Goal: Task Accomplishment & Management: Complete application form

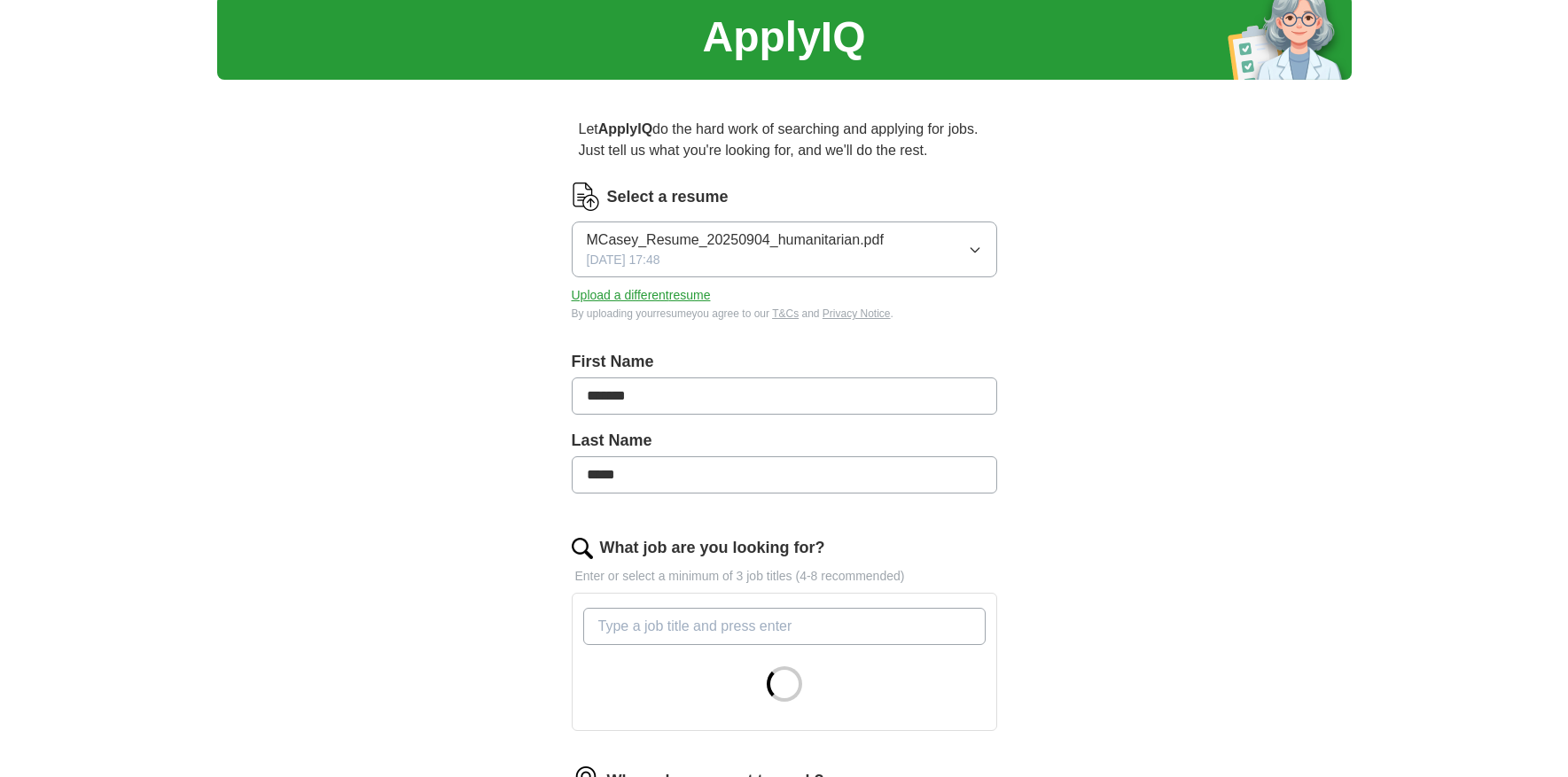
scroll to position [70, 0]
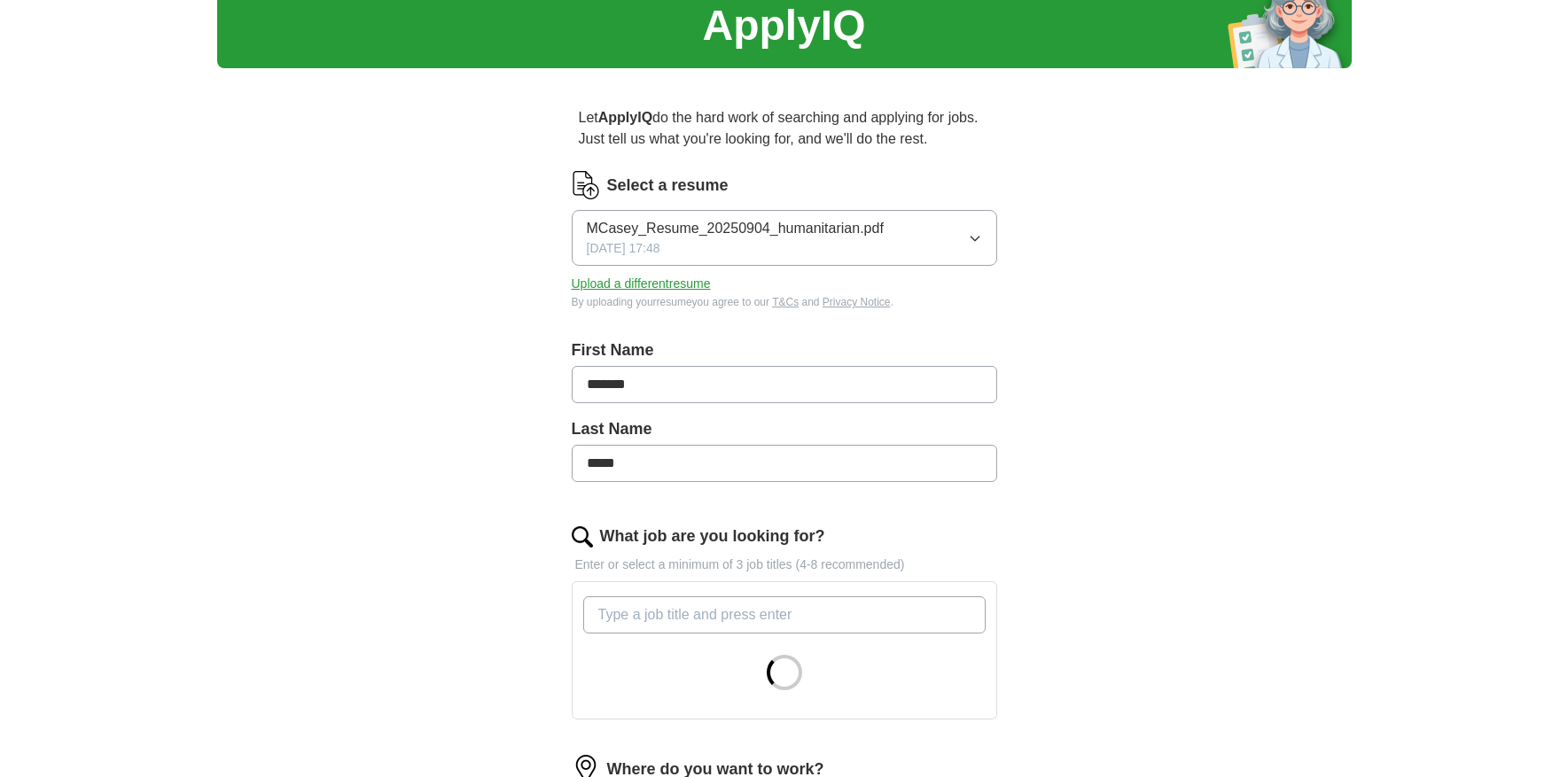
click at [701, 277] on button "Upload a different resume" at bounding box center [641, 284] width 139 height 19
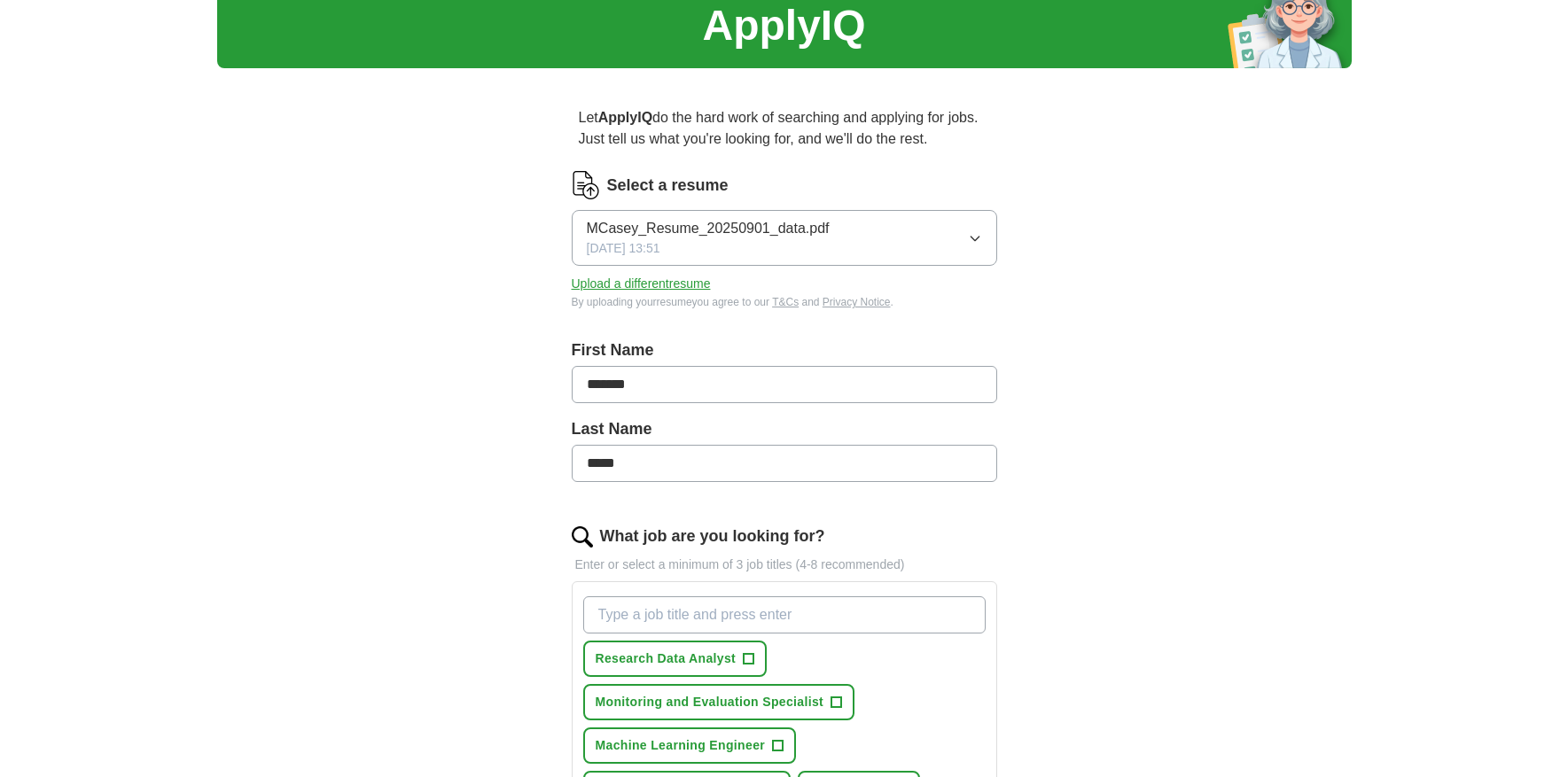
scroll to position [269, 0]
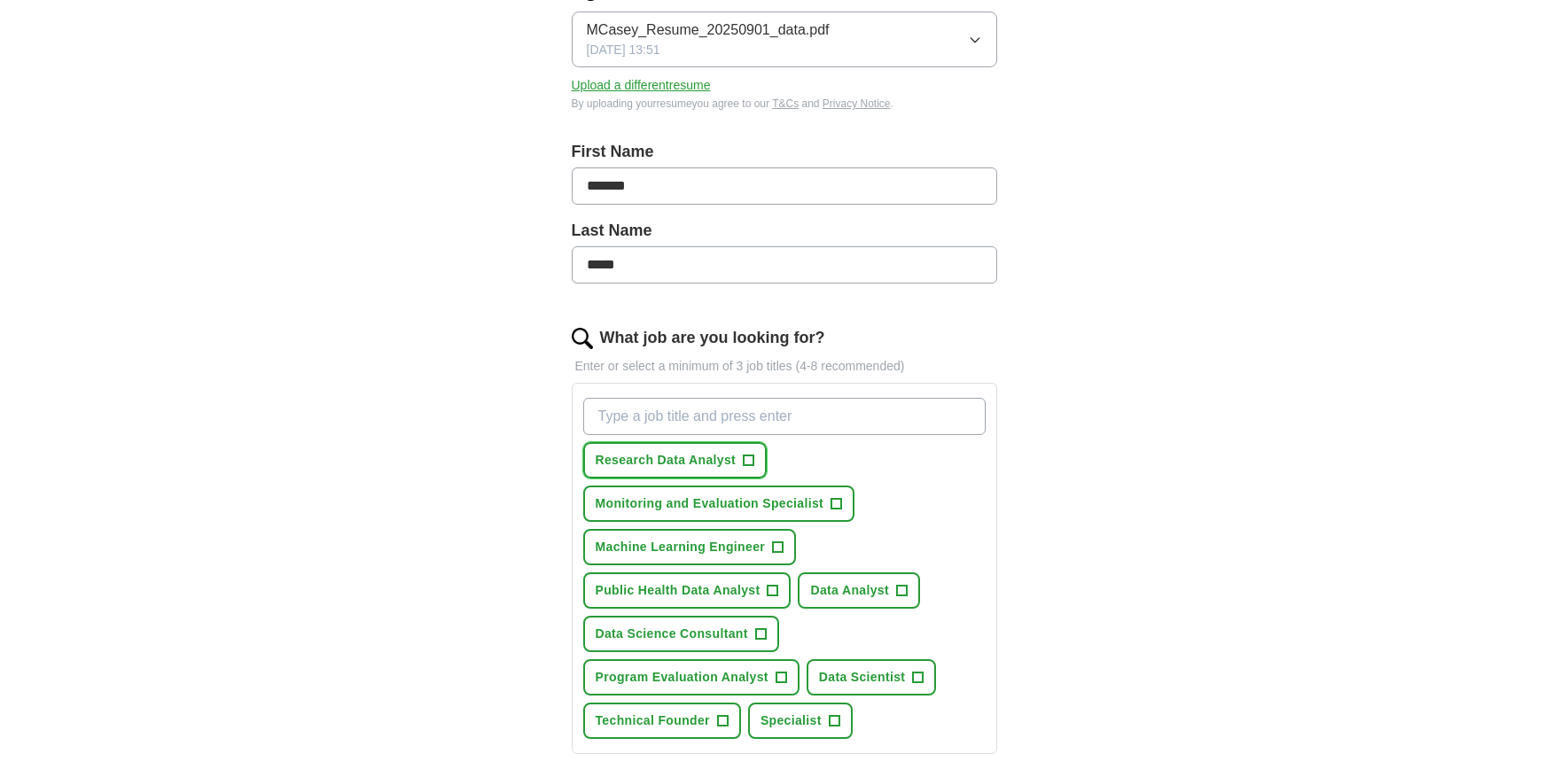
click at [692, 467] on span "Research Data Analyst" at bounding box center [666, 461] width 141 height 19
click at [792, 503] on span "Monitoring and Evaluation Specialist" at bounding box center [710, 504] width 229 height 19
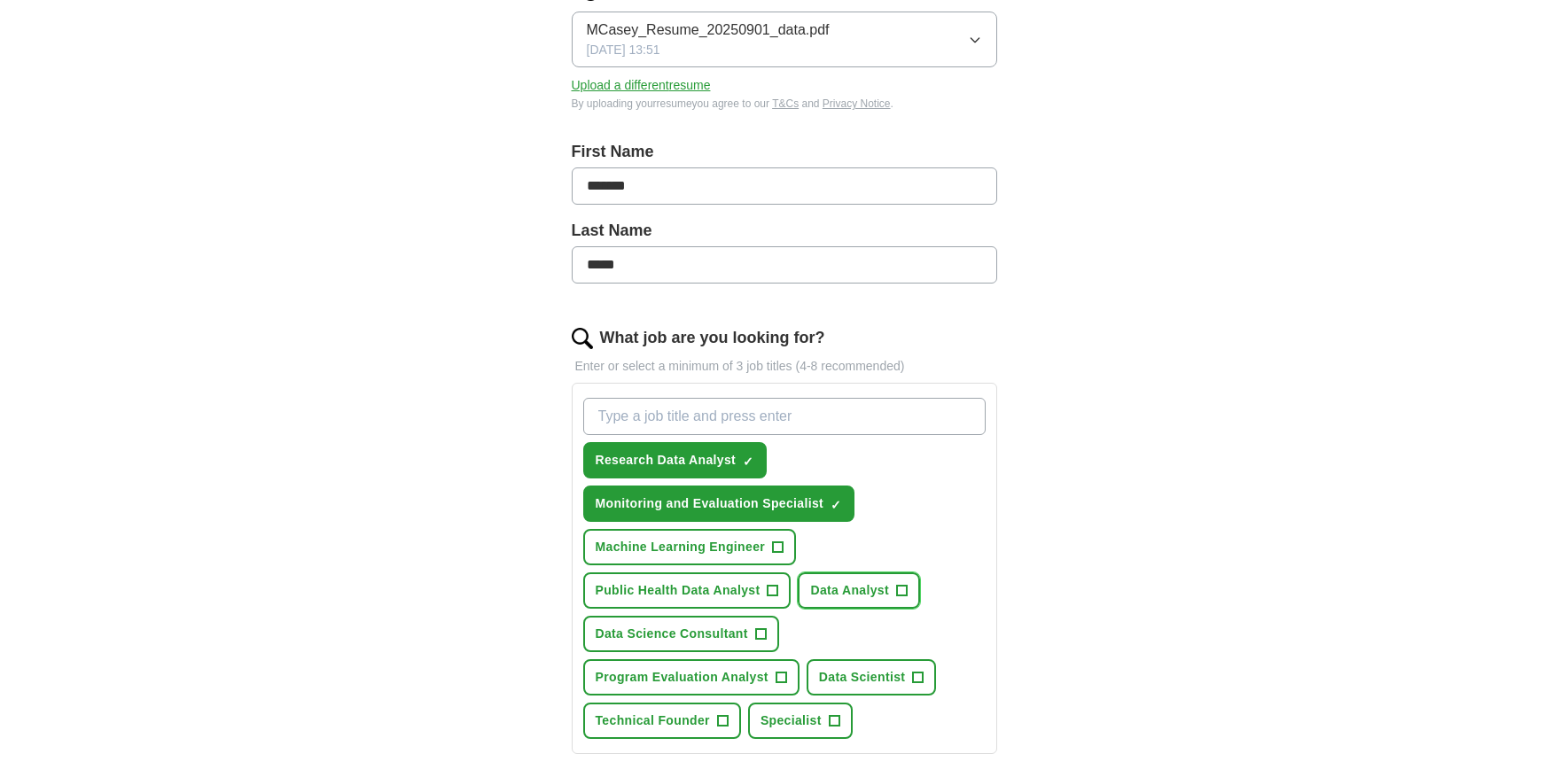
click at [895, 588] on button "Data Analyst +" at bounding box center [859, 590] width 122 height 36
click at [734, 669] on span "Program Evaluation Analyst" at bounding box center [681, 678] width 172 height 19
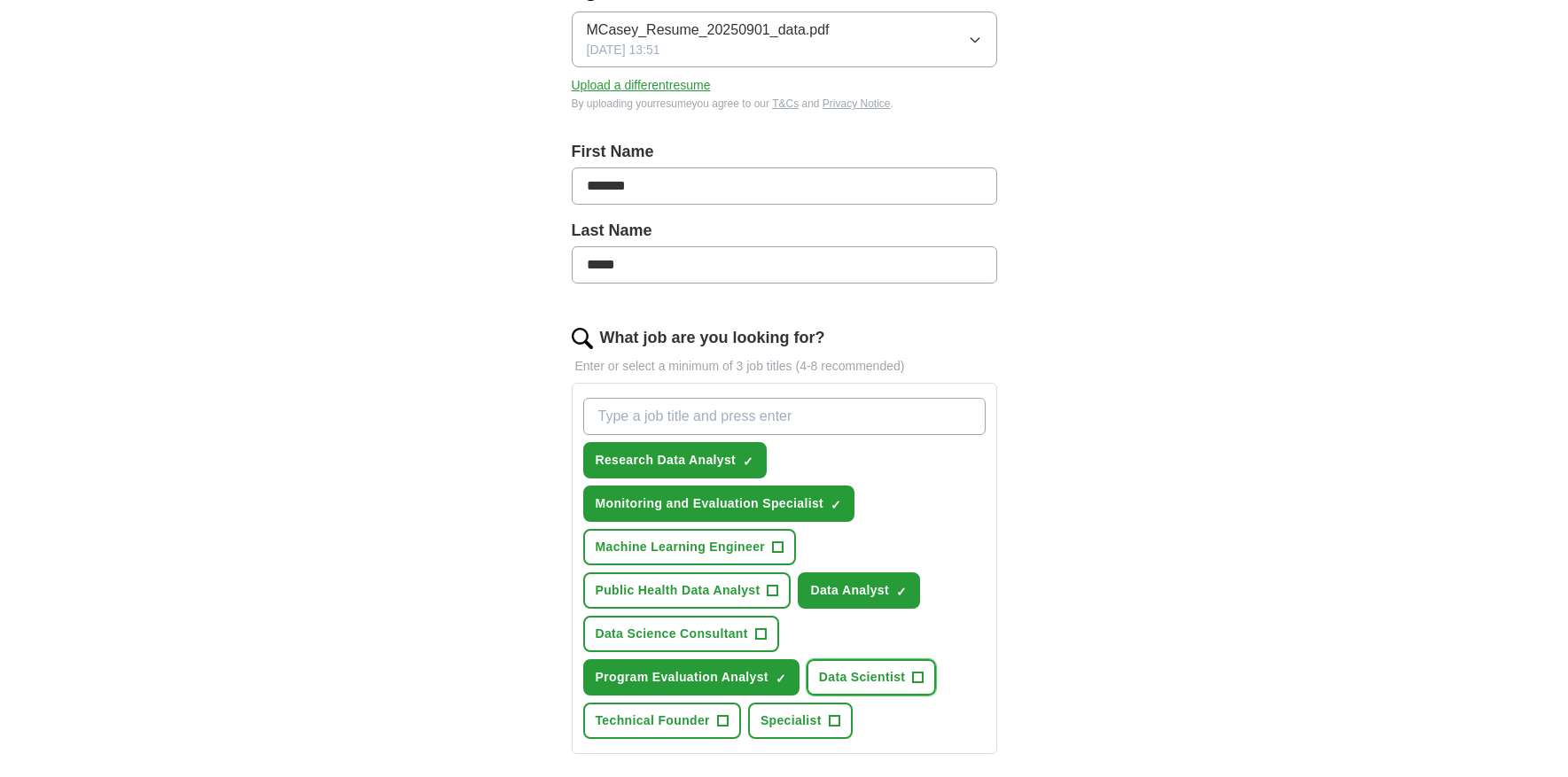
click at [906, 680] on button "Data Scientist +" at bounding box center [872, 677] width 131 height 36
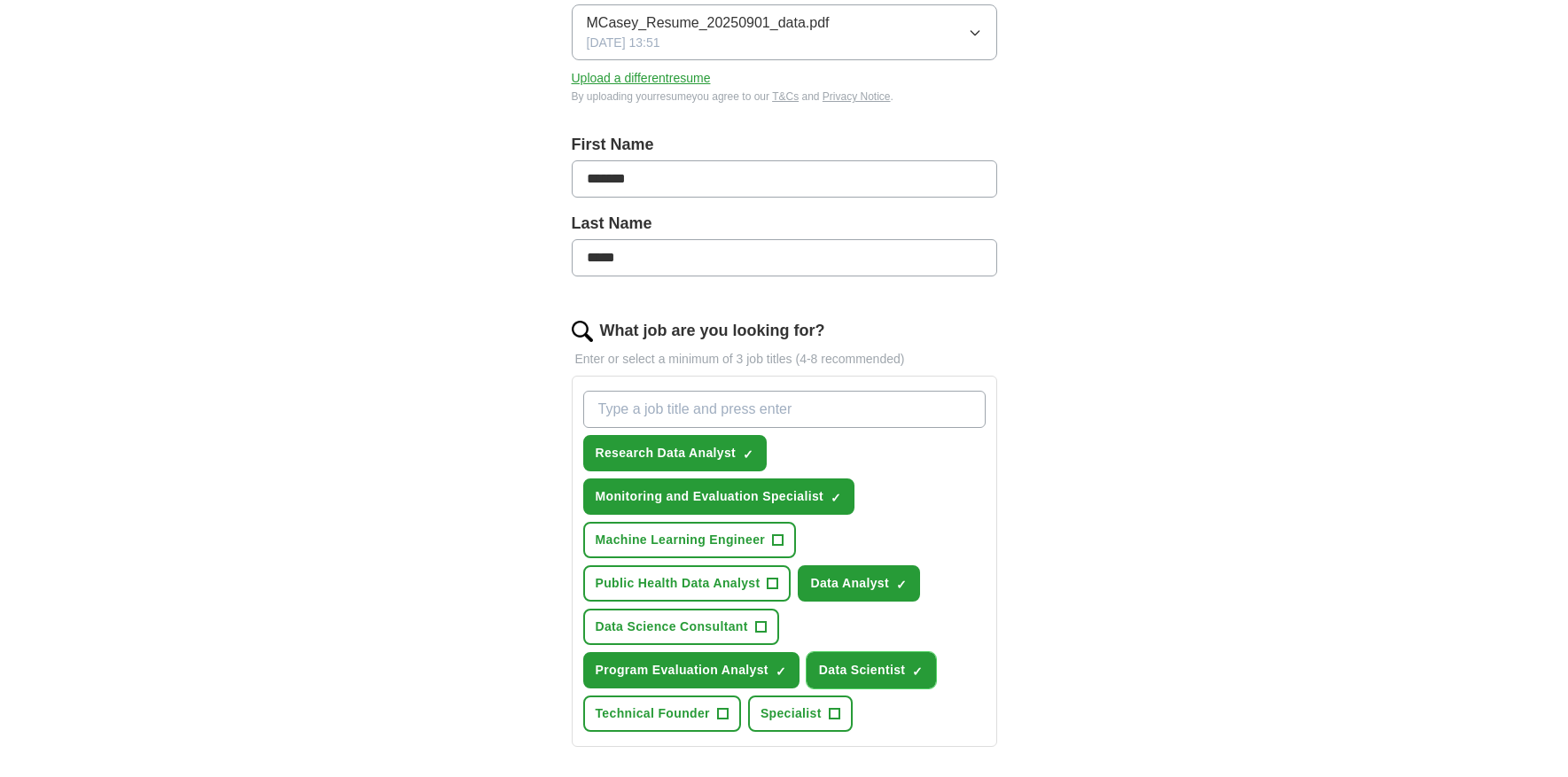
scroll to position [284, 0]
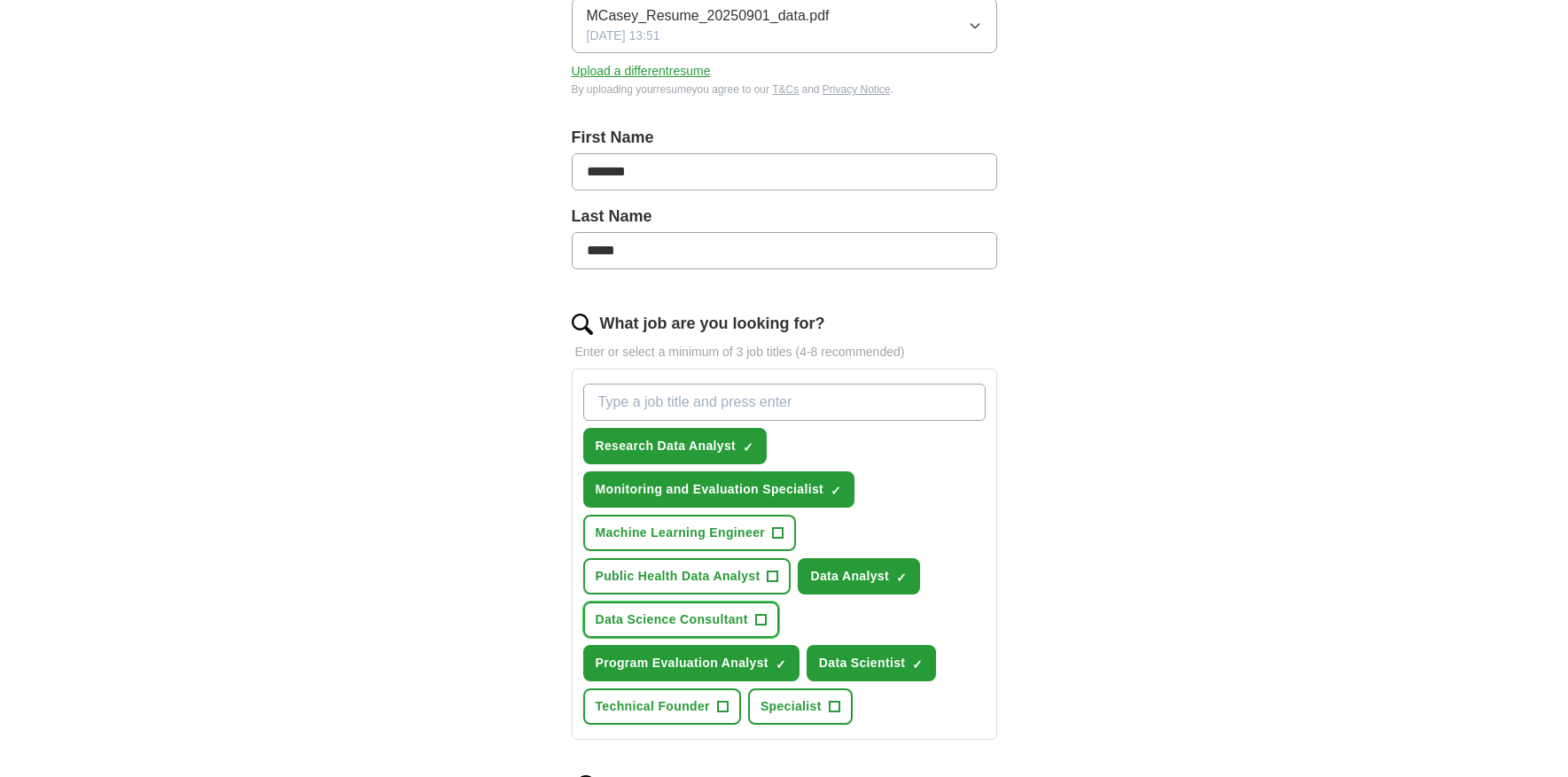
click at [682, 619] on span "Data Science Consultant" at bounding box center [672, 620] width 152 height 19
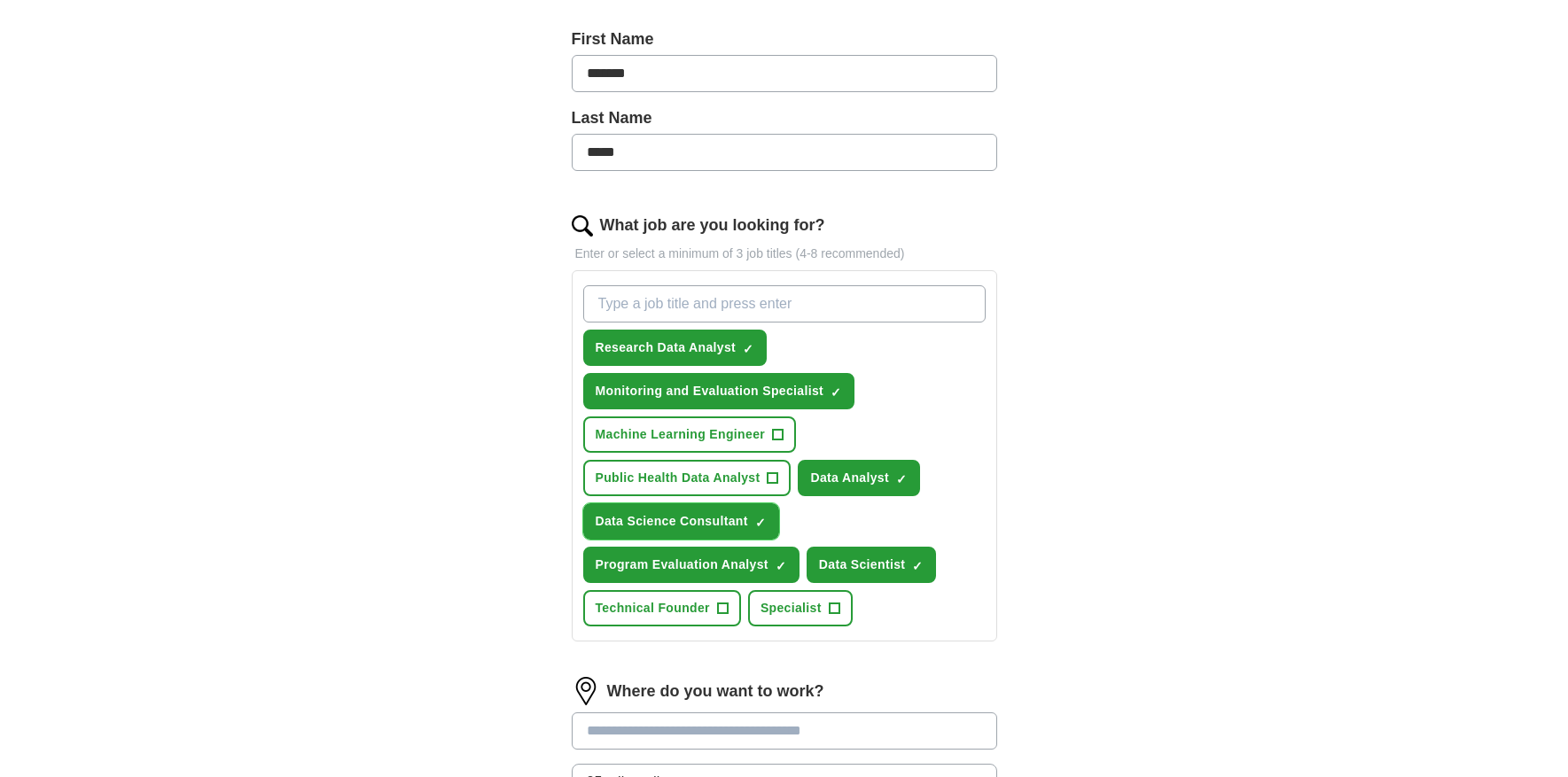
scroll to position [667, 0]
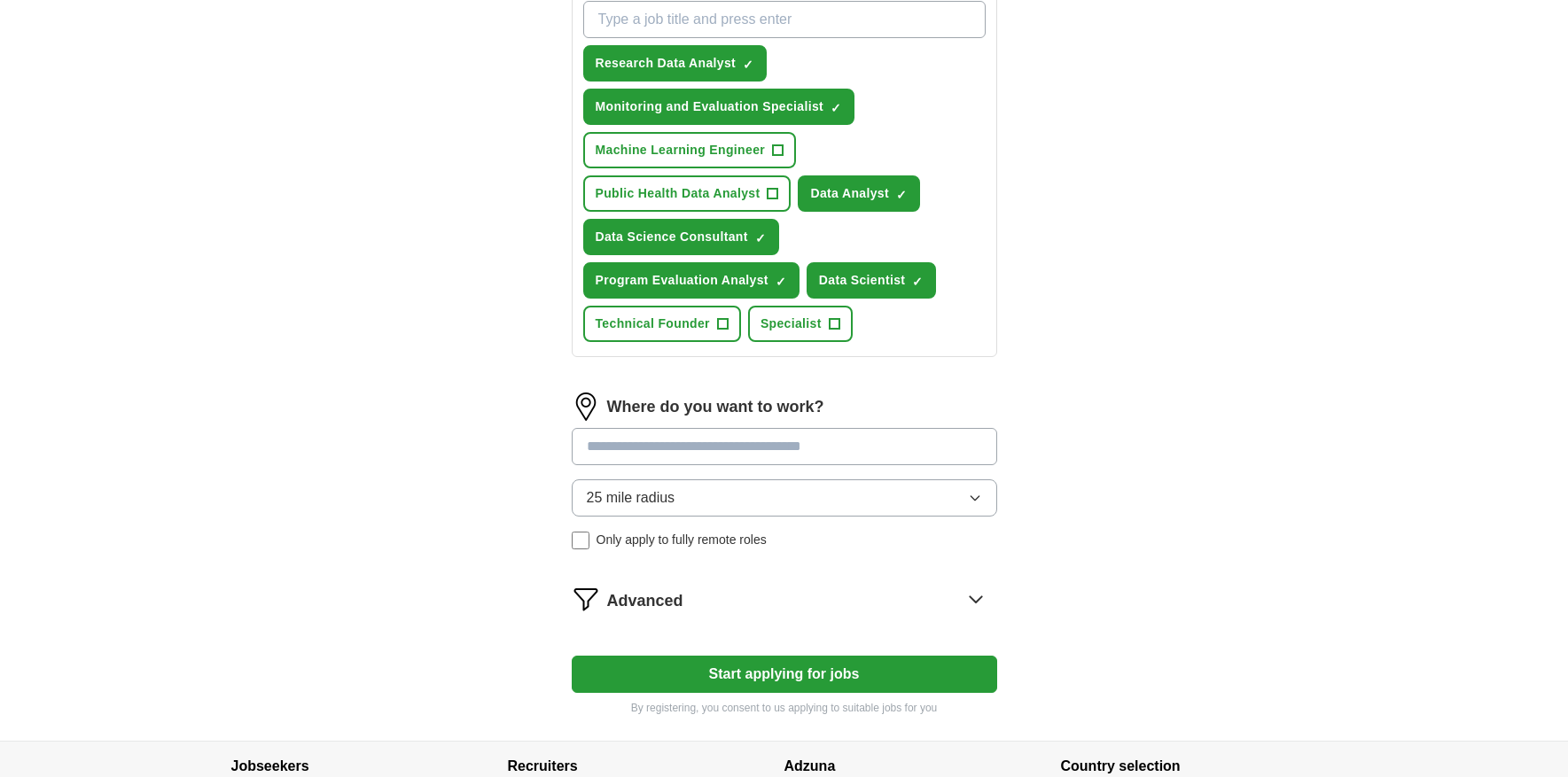
click at [718, 439] on input at bounding box center [784, 446] width 426 height 37
type input "*********"
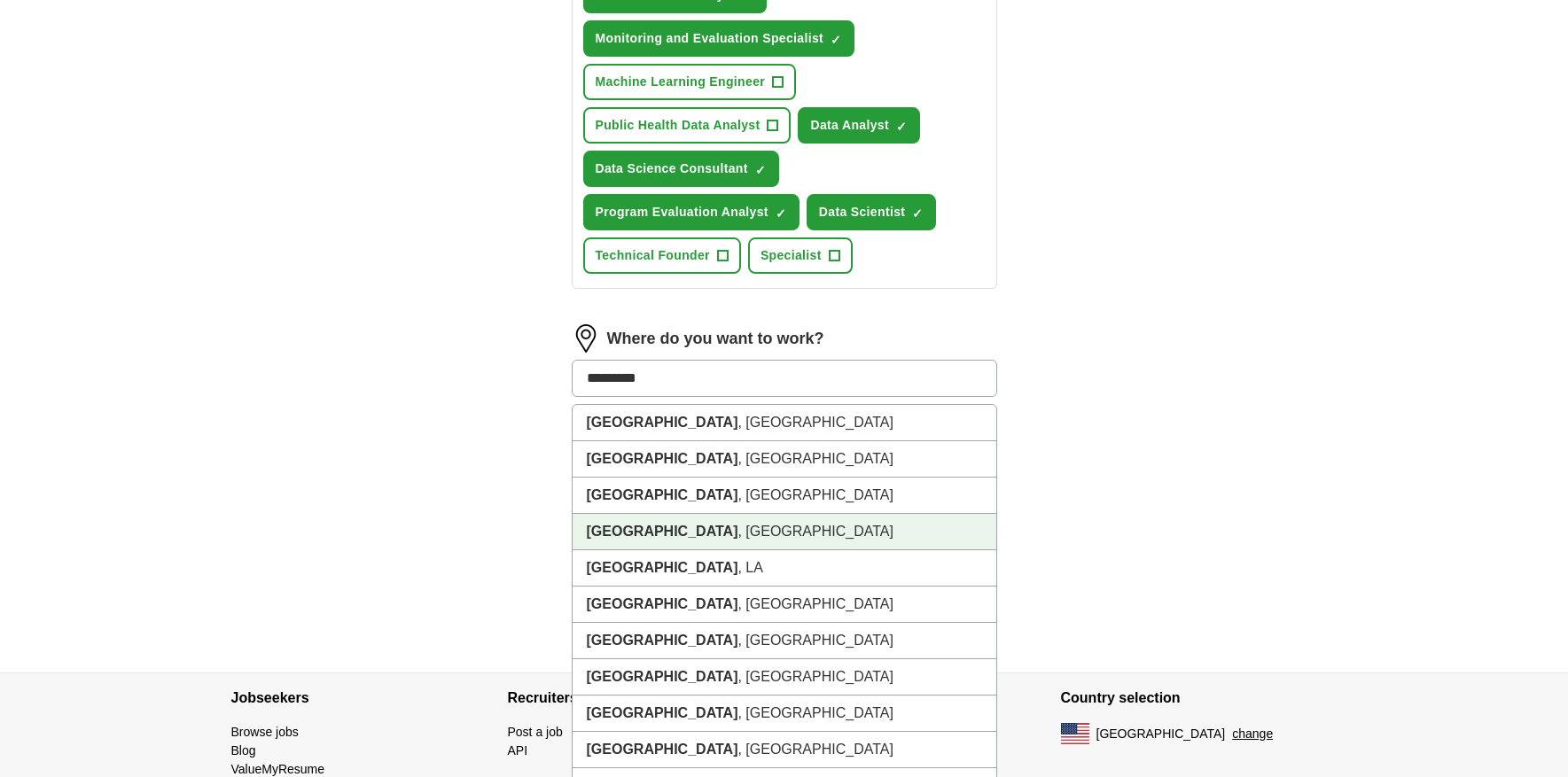
scroll to position [808, 0]
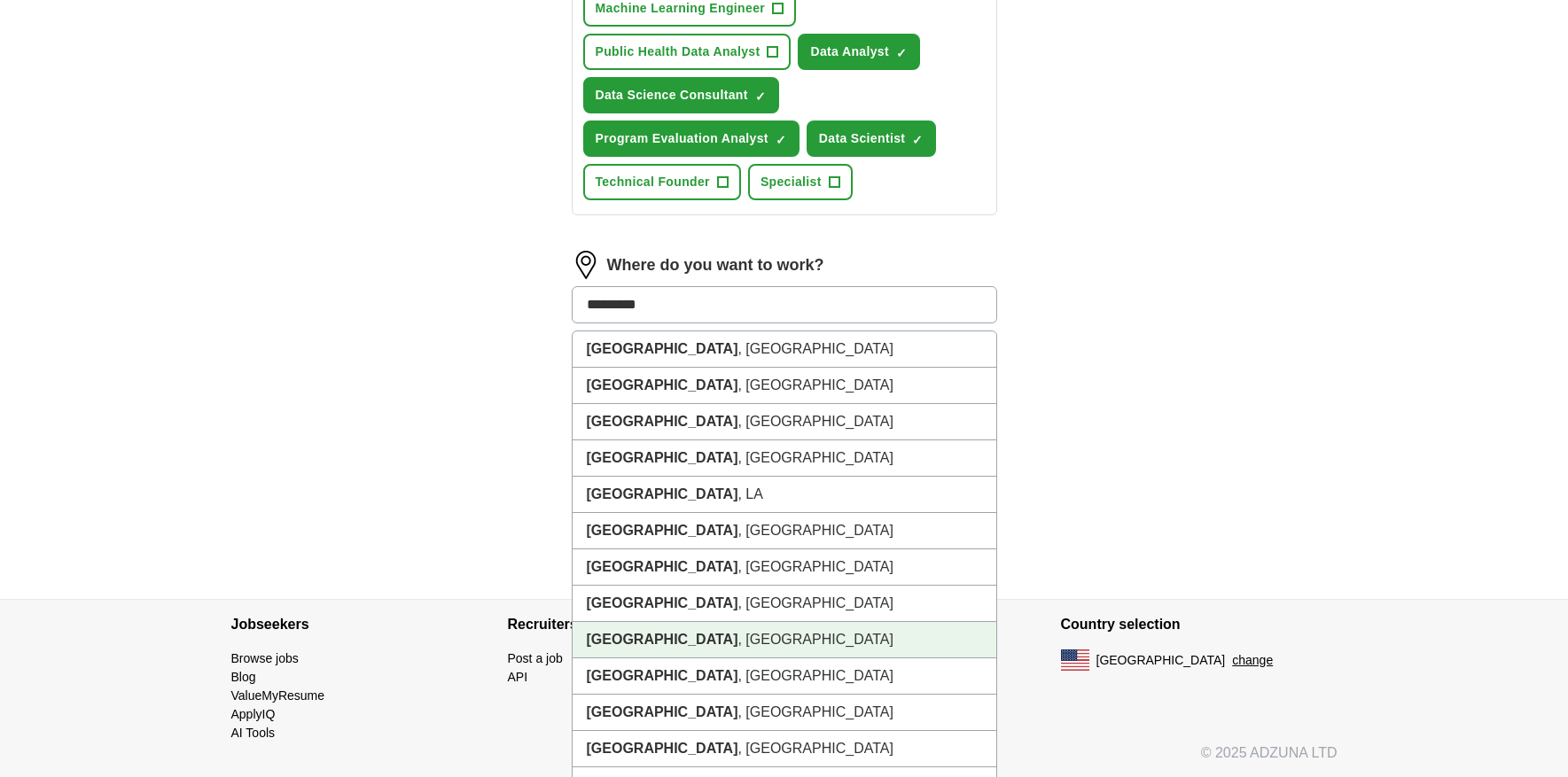
click at [695, 645] on li "[GEOGRAPHIC_DATA] , [GEOGRAPHIC_DATA]" at bounding box center [784, 640] width 424 height 36
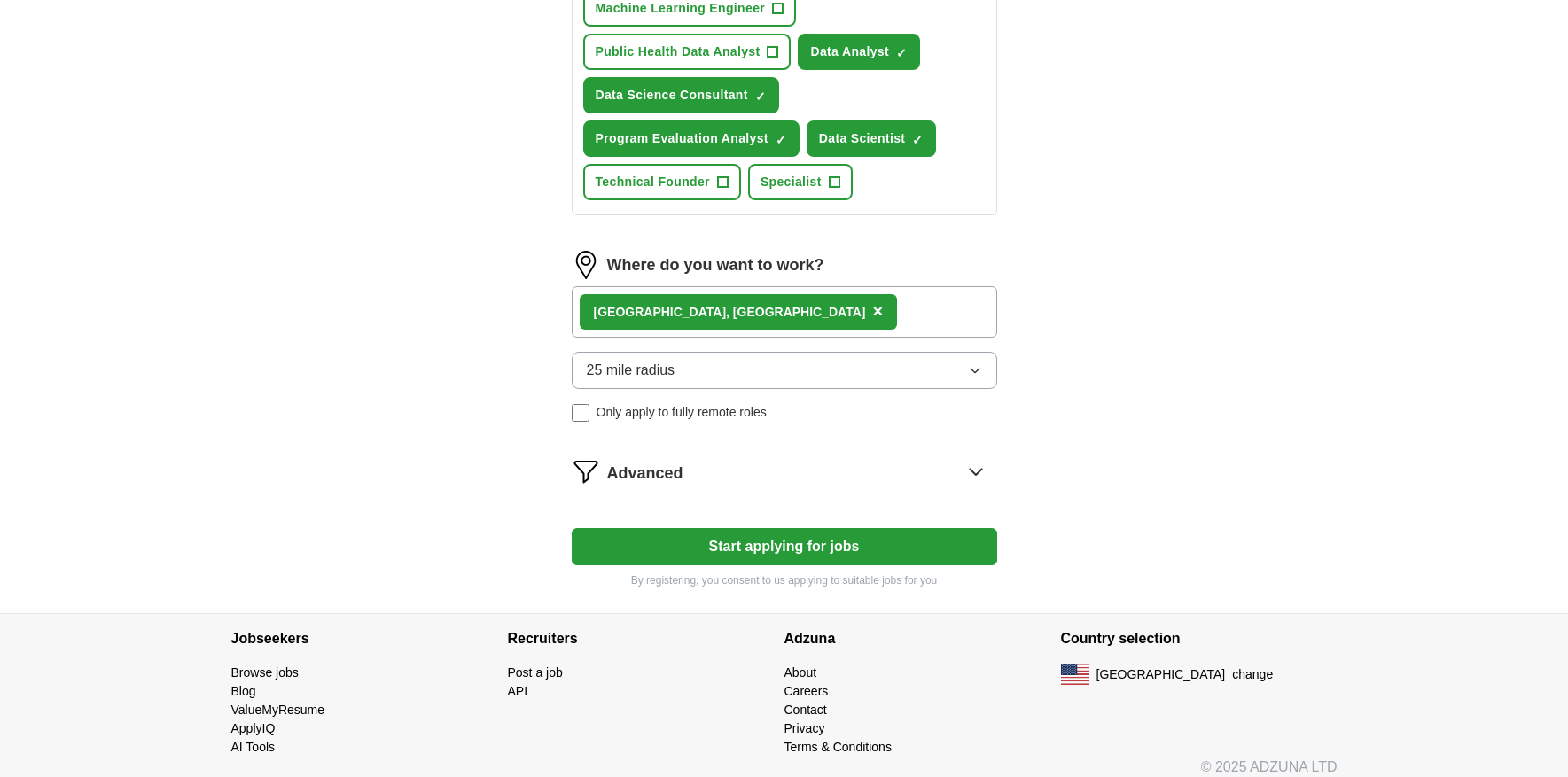
click at [670, 378] on span "25 mile radius" at bounding box center [631, 370] width 89 height 21
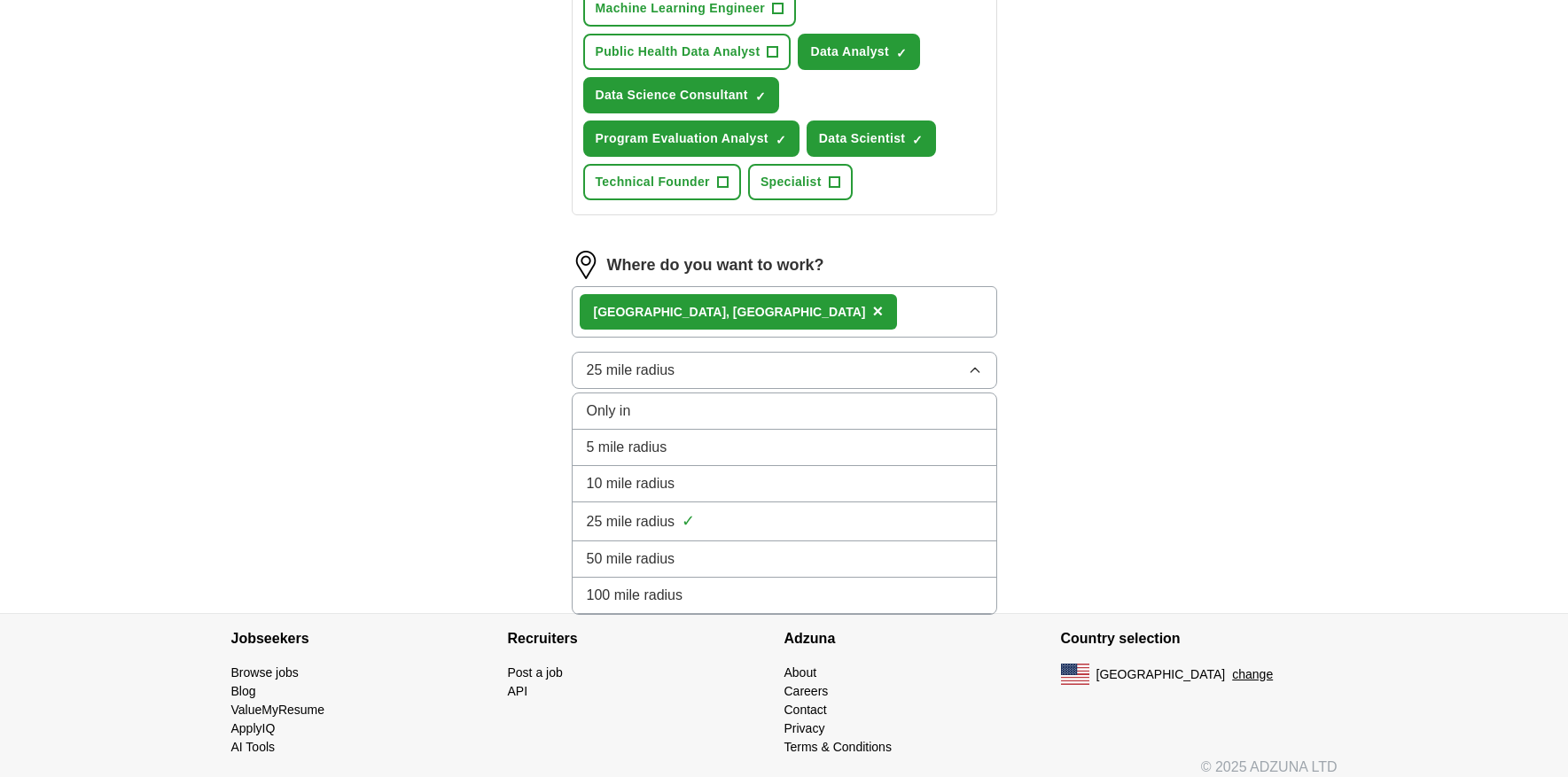
click at [662, 599] on span "100 mile radius" at bounding box center [634, 595] width 96 height 21
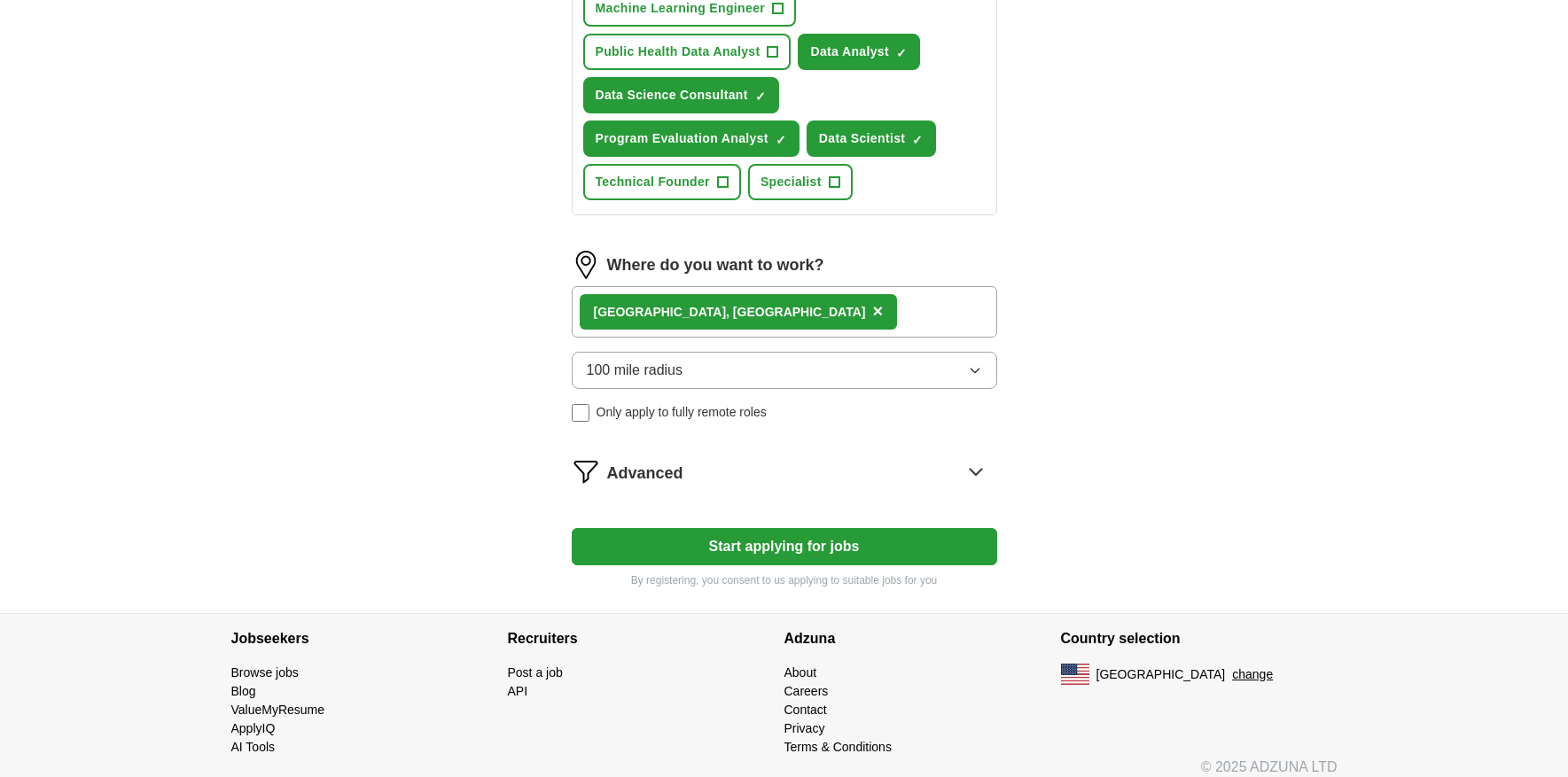
click at [765, 473] on div "Advanced" at bounding box center [801, 471] width 390 height 29
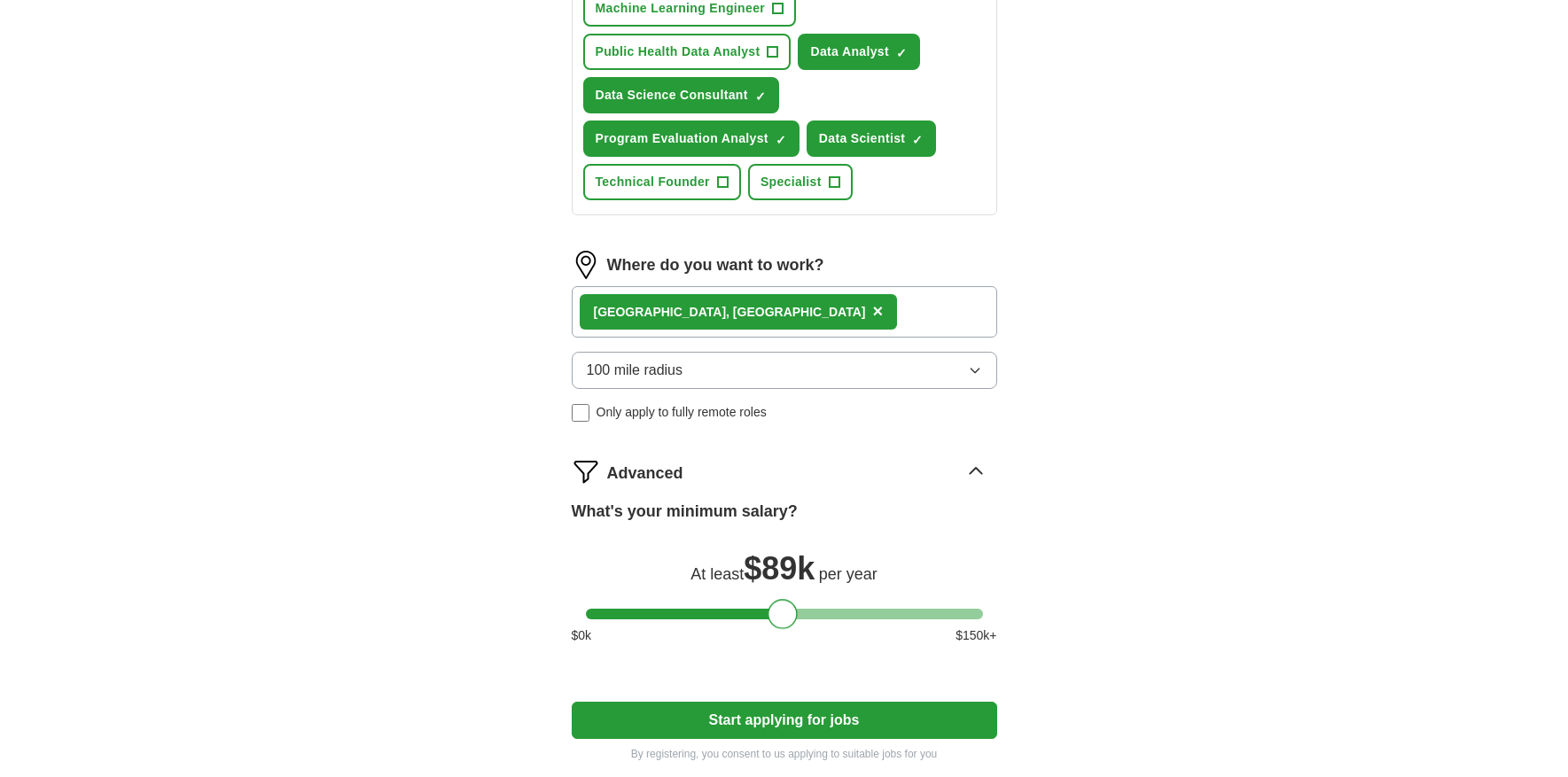
drag, startPoint x: 609, startPoint y: 614, endPoint x: 794, endPoint y: 624, distance: 185.3
click at [794, 625] on div at bounding box center [783, 614] width 30 height 30
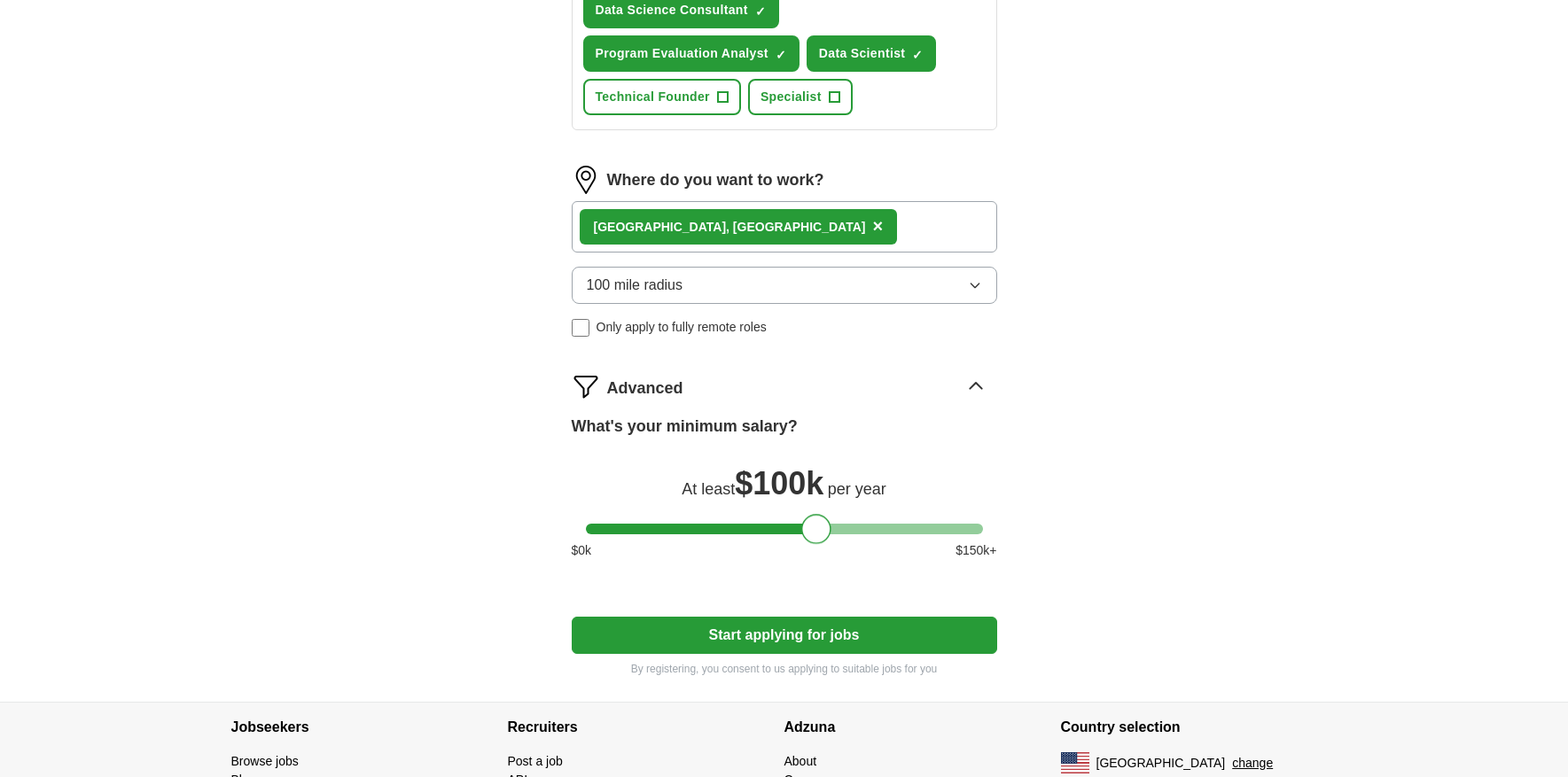
click at [821, 530] on div at bounding box center [816, 529] width 30 height 30
click at [773, 642] on button "Start applying for jobs" at bounding box center [784, 635] width 426 height 37
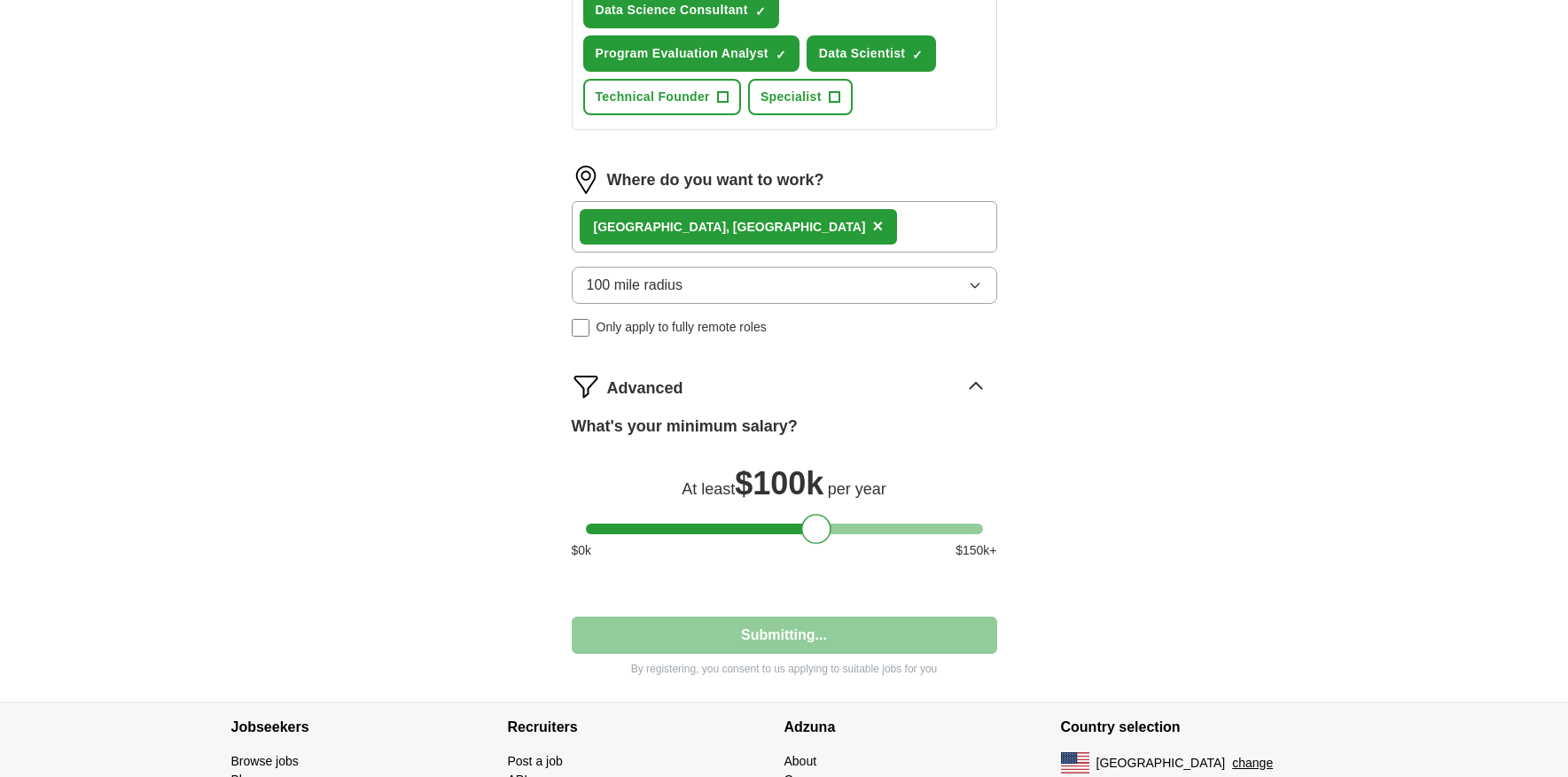
select select "**"
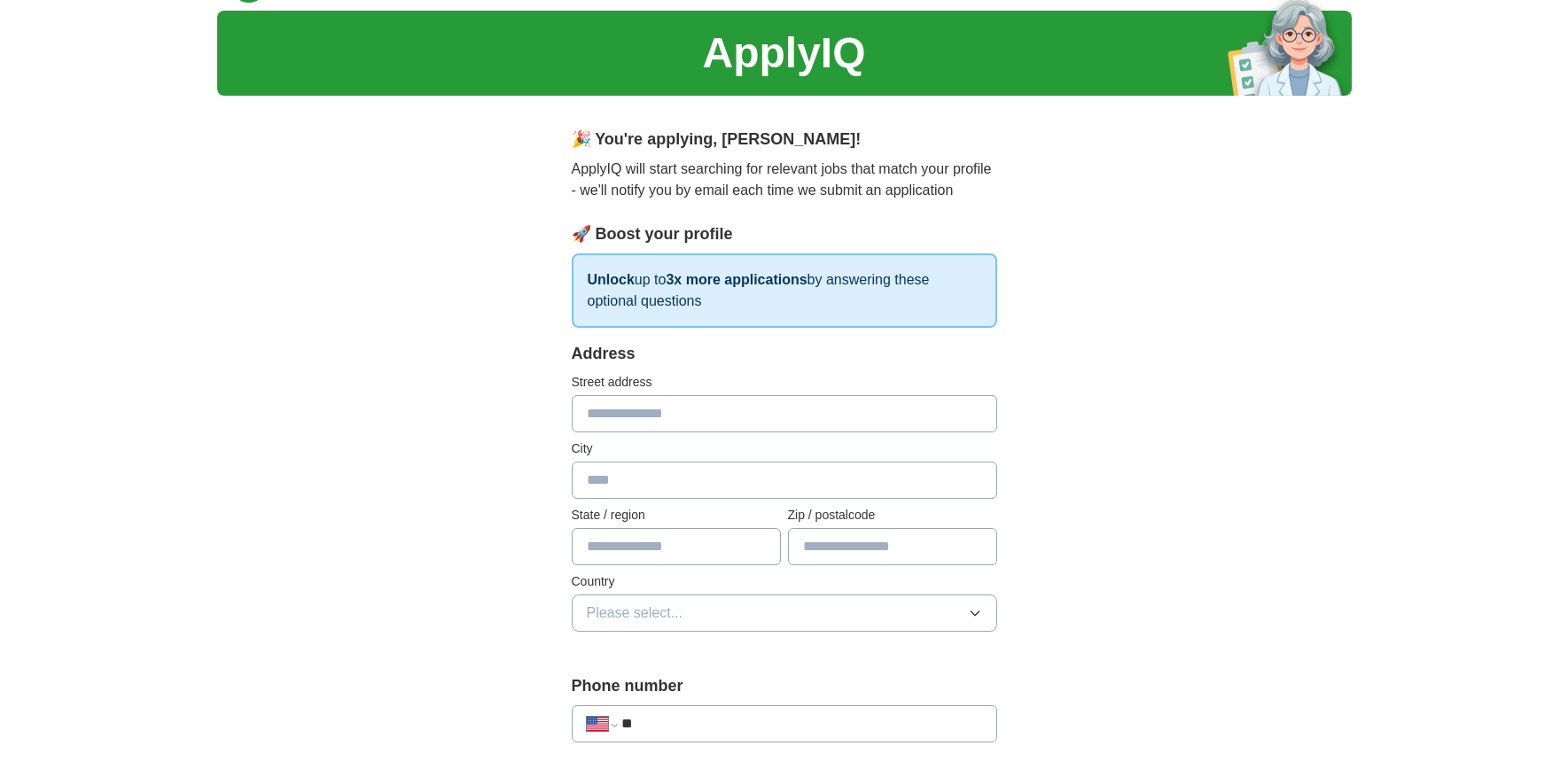
scroll to position [156, 0]
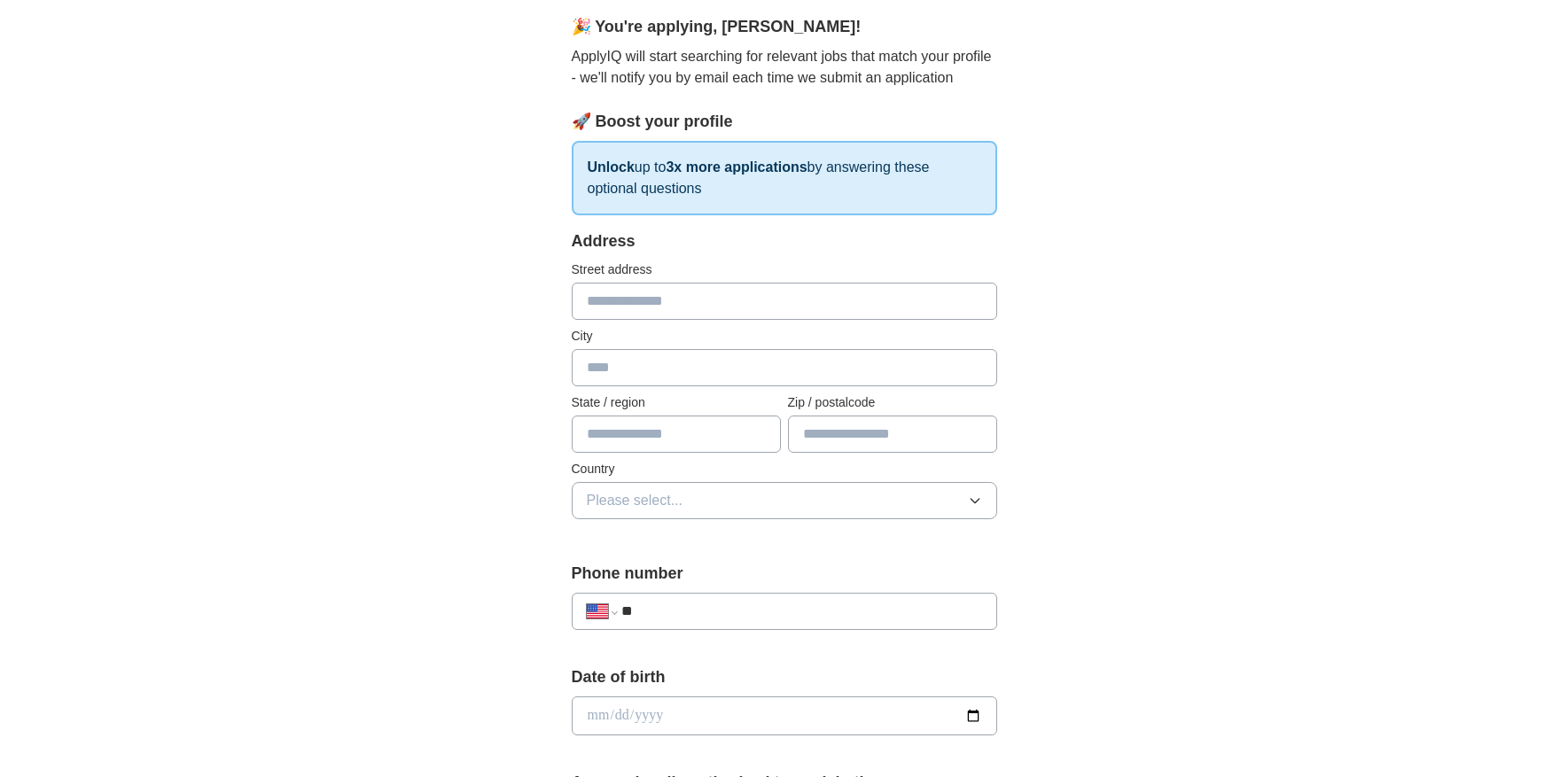
click at [659, 301] on input "text" at bounding box center [784, 301] width 426 height 37
type input "**********"
type input "*********"
type input "**"
type input "*****"
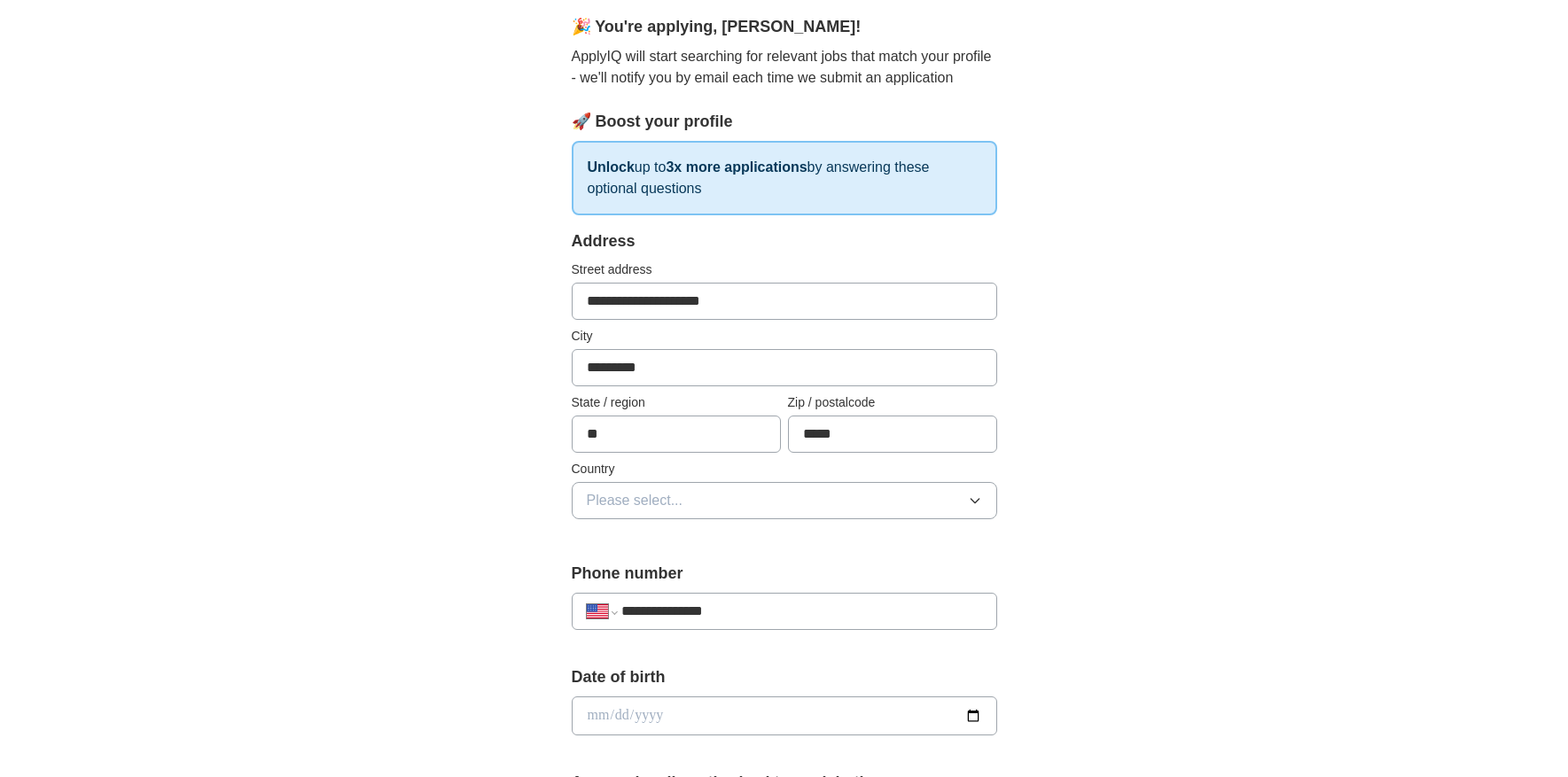
type input "**********"
click at [654, 506] on span "Please select..." at bounding box center [634, 501] width 96 height 21
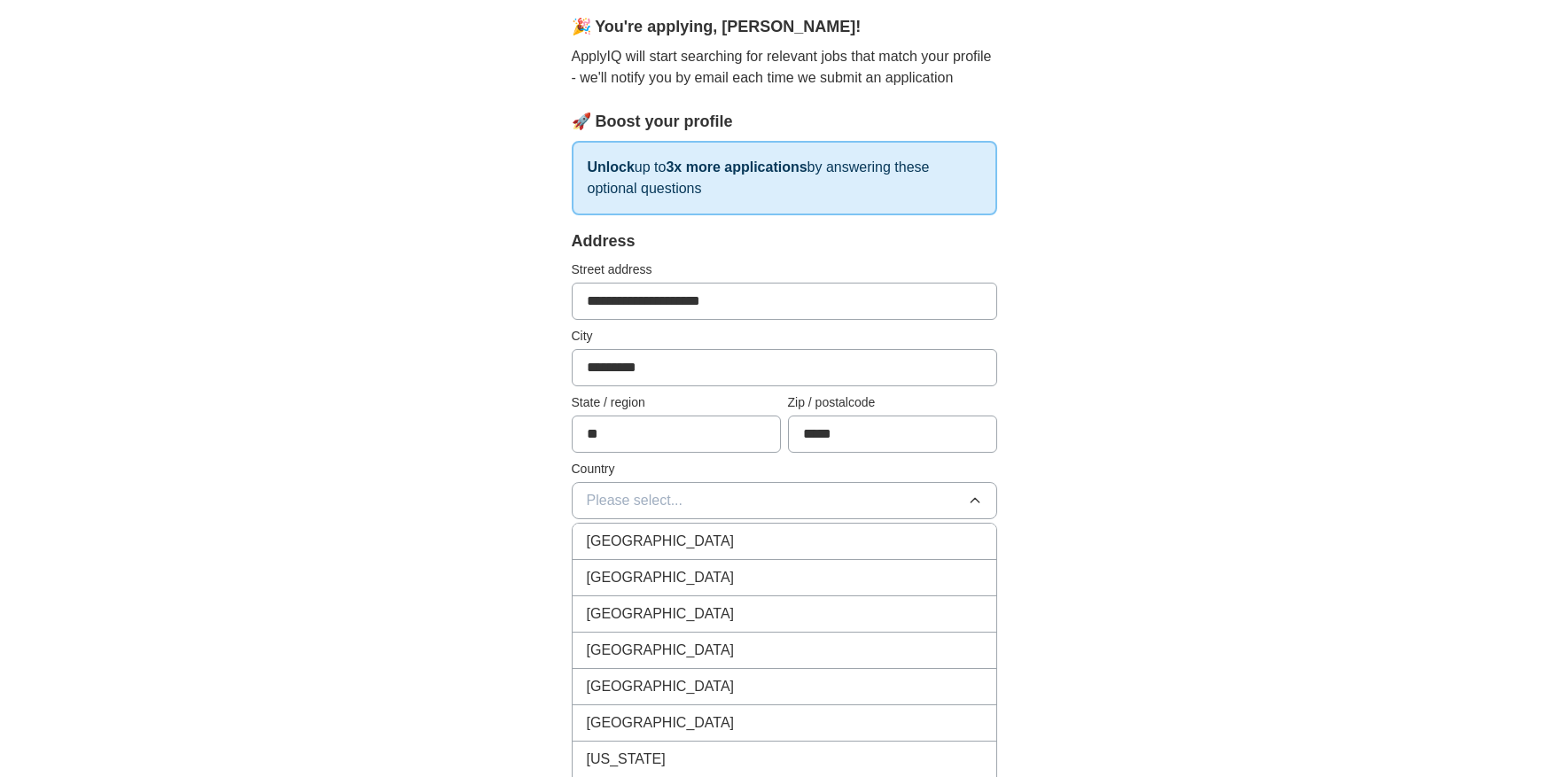
click at [653, 575] on span "[GEOGRAPHIC_DATA]" at bounding box center [660, 578] width 148 height 21
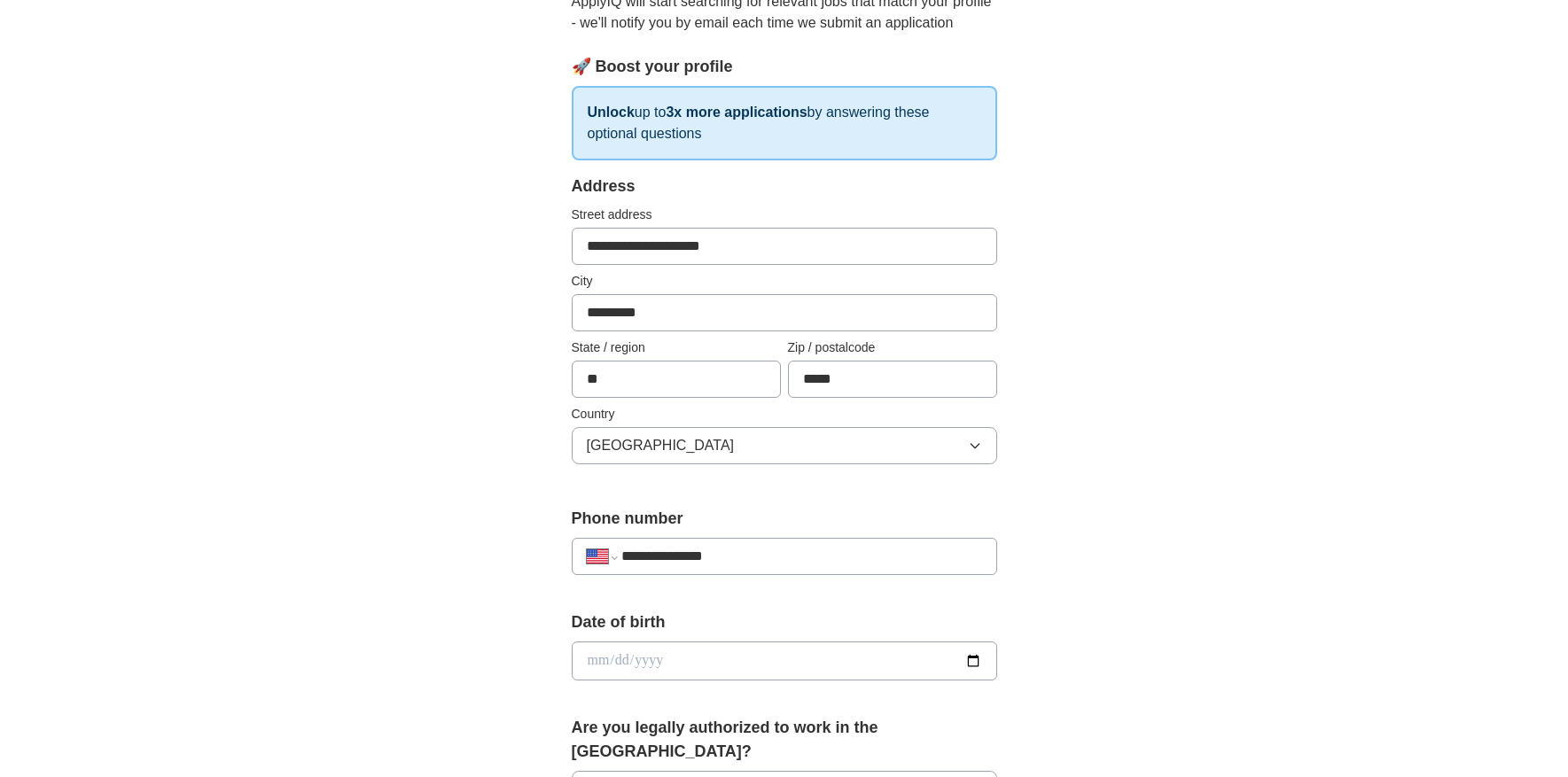
scroll to position [326, 0]
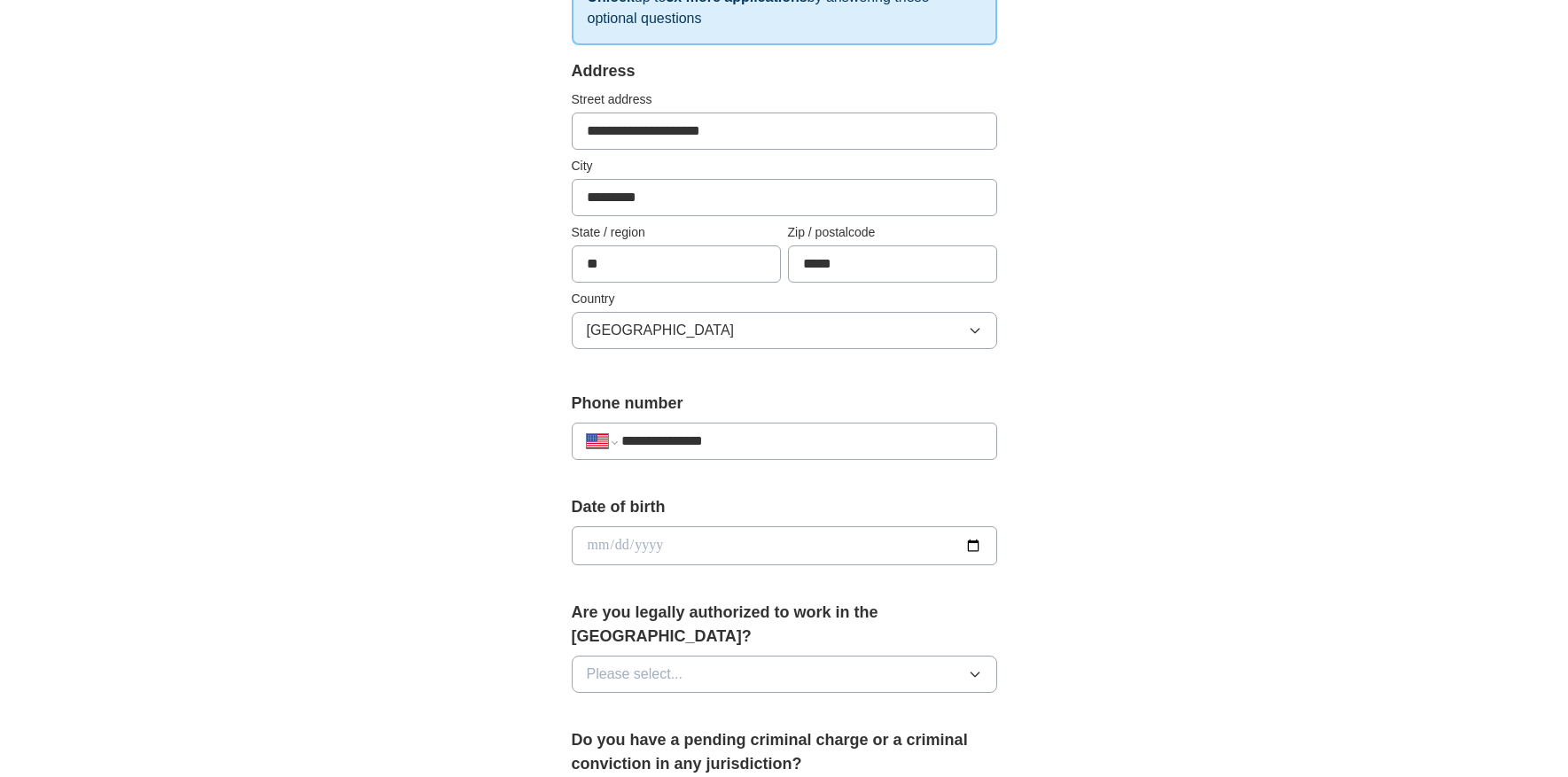
click at [662, 531] on input "date" at bounding box center [784, 546] width 426 height 39
click at [738, 546] on input "date" at bounding box center [784, 546] width 426 height 39
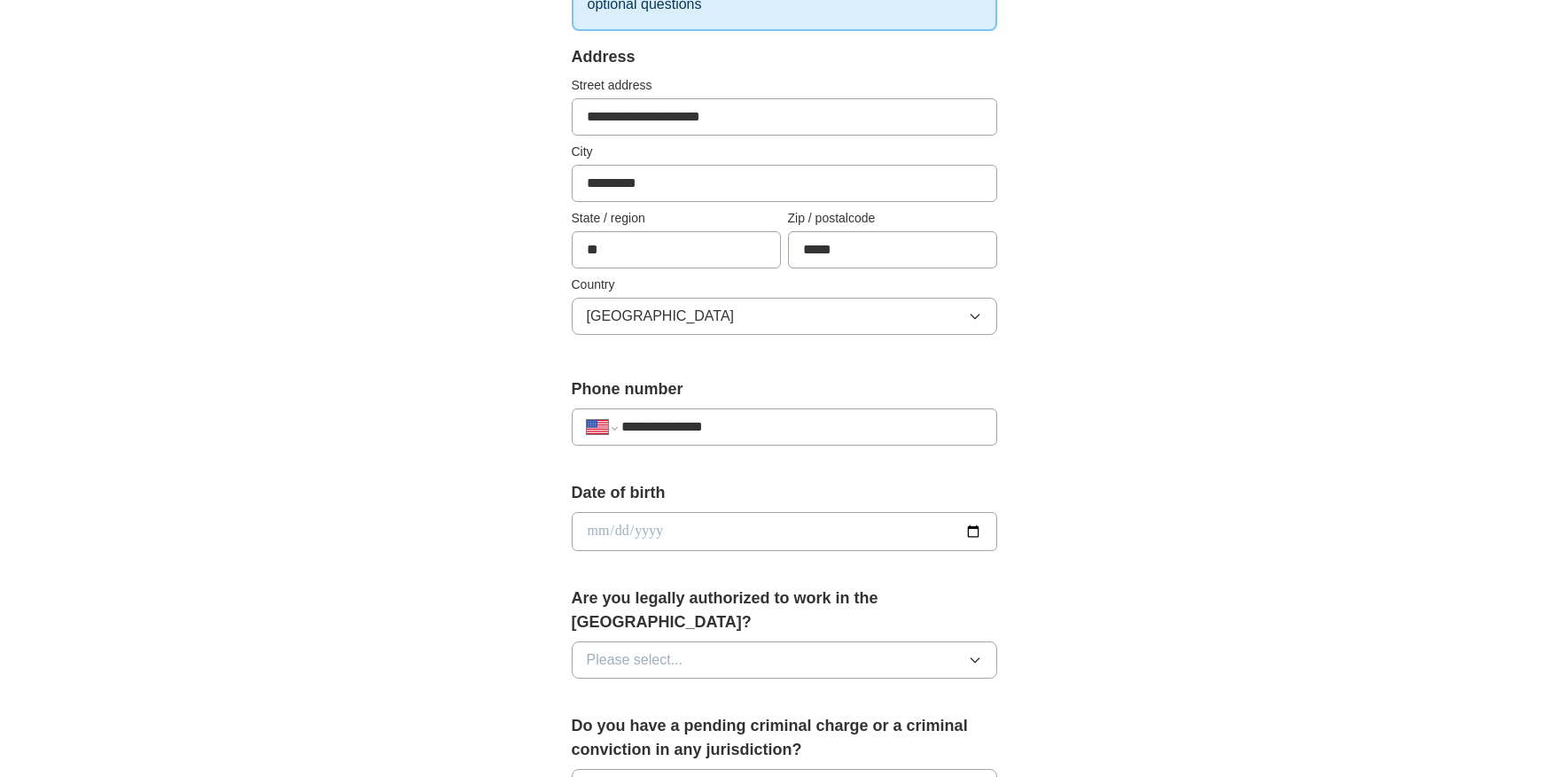
type input "**********"
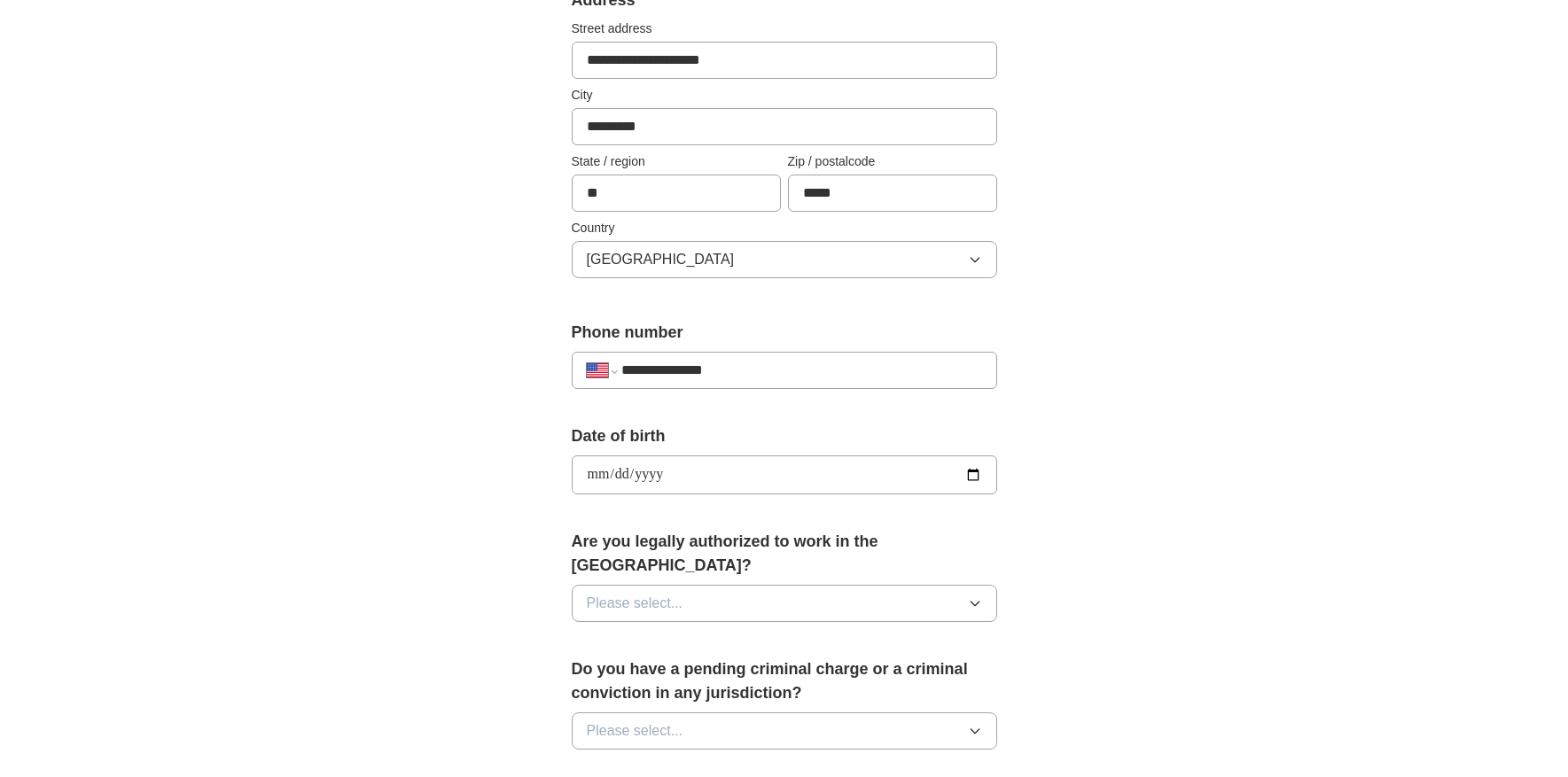
scroll to position [411, 0]
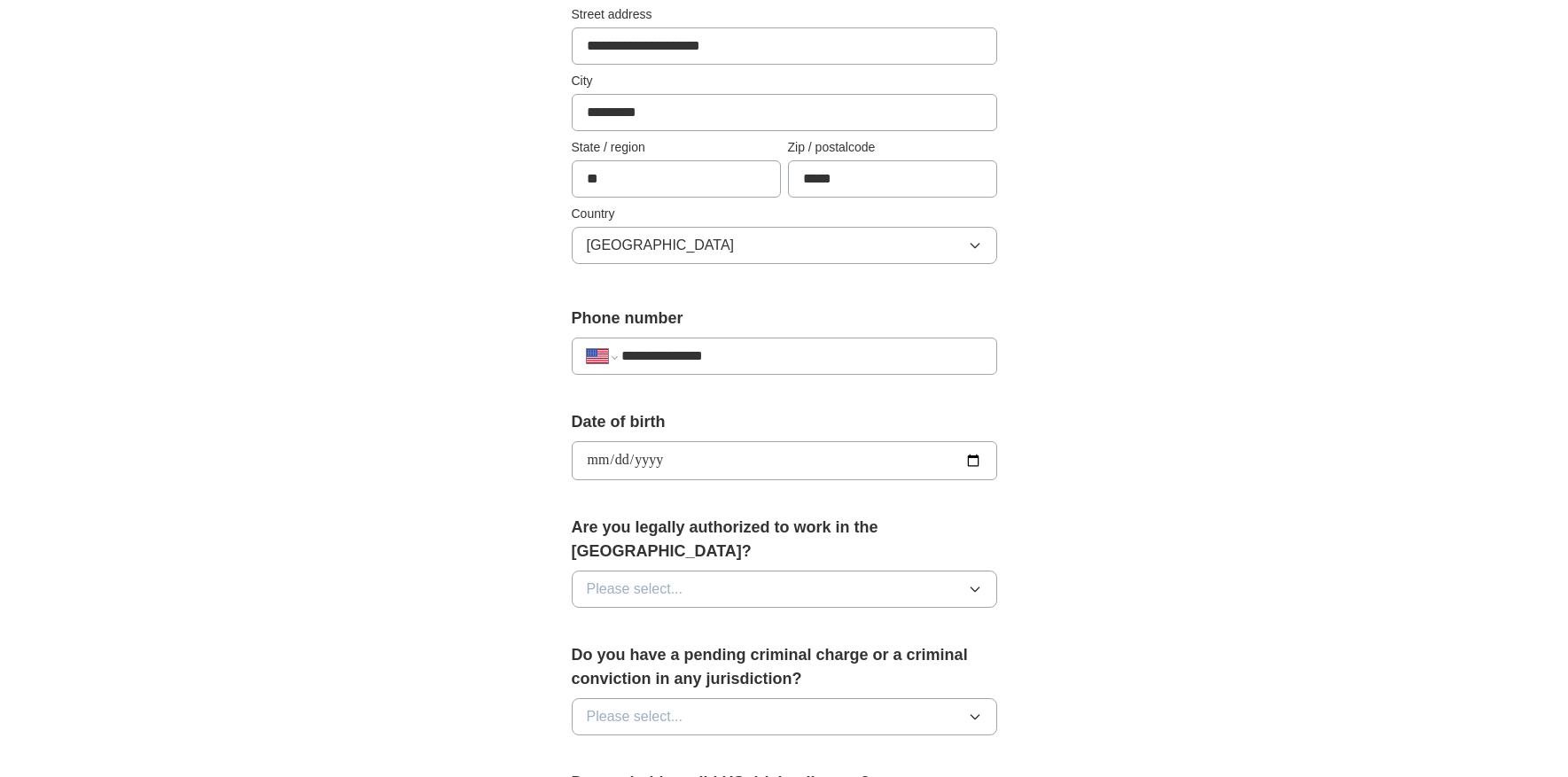
click at [713, 570] on button "Please select..." at bounding box center [784, 588] width 426 height 37
click at [649, 620] on div "Yes" at bounding box center [784, 630] width 395 height 21
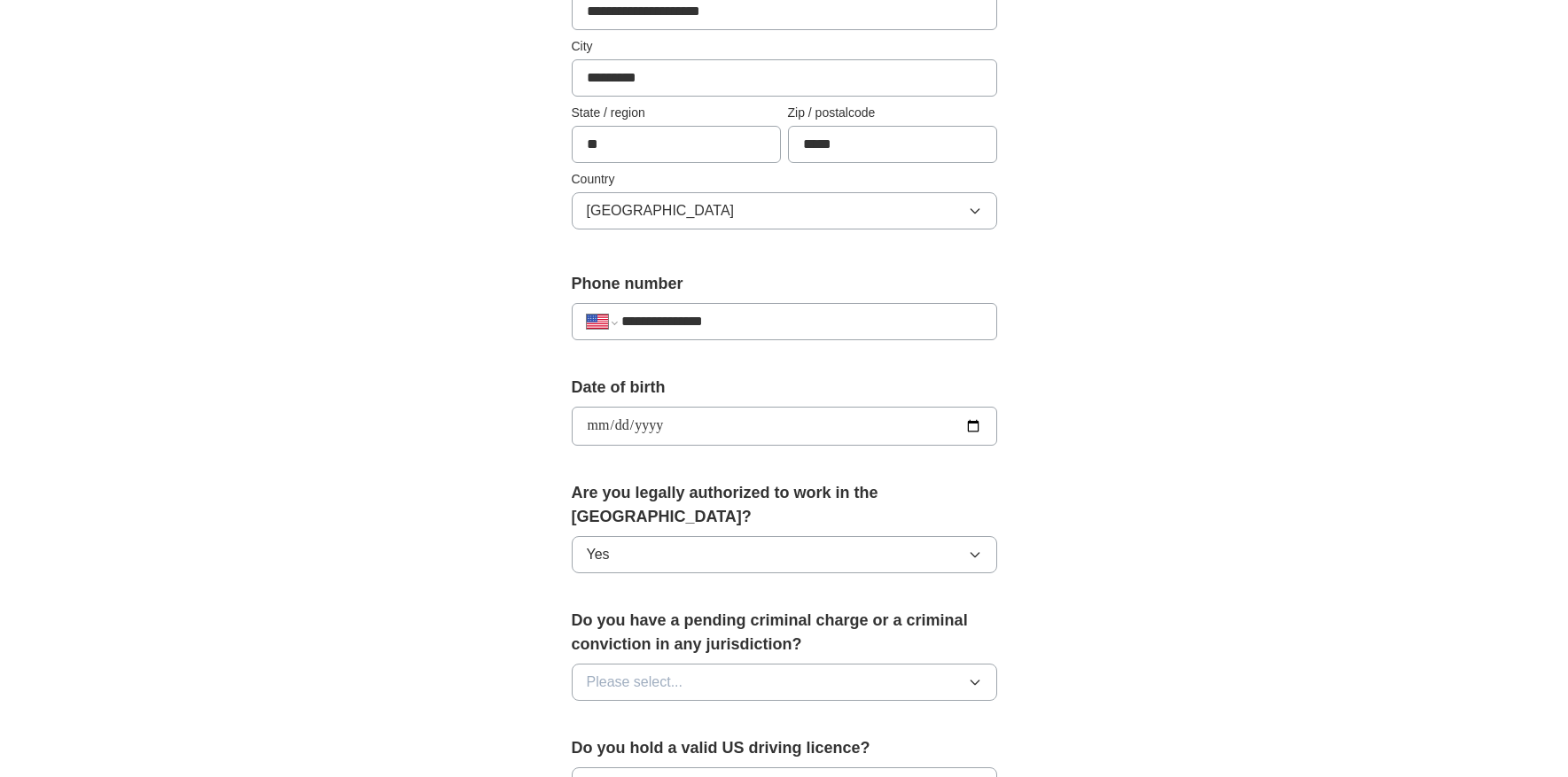
scroll to position [553, 0]
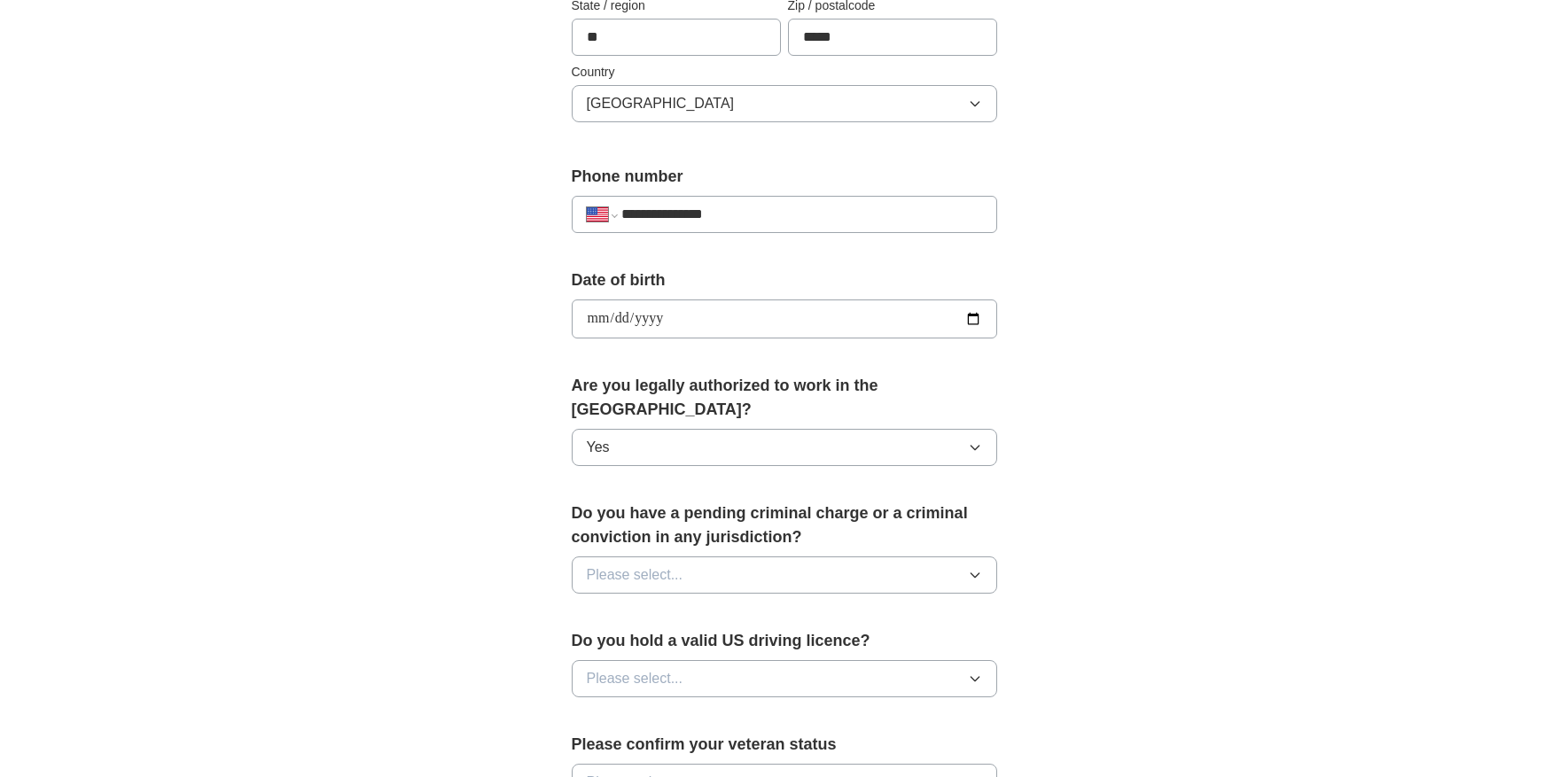
click at [803, 556] on button "Please select..." at bounding box center [784, 574] width 426 height 37
click at [671, 642] on div "No" at bounding box center [784, 652] width 395 height 21
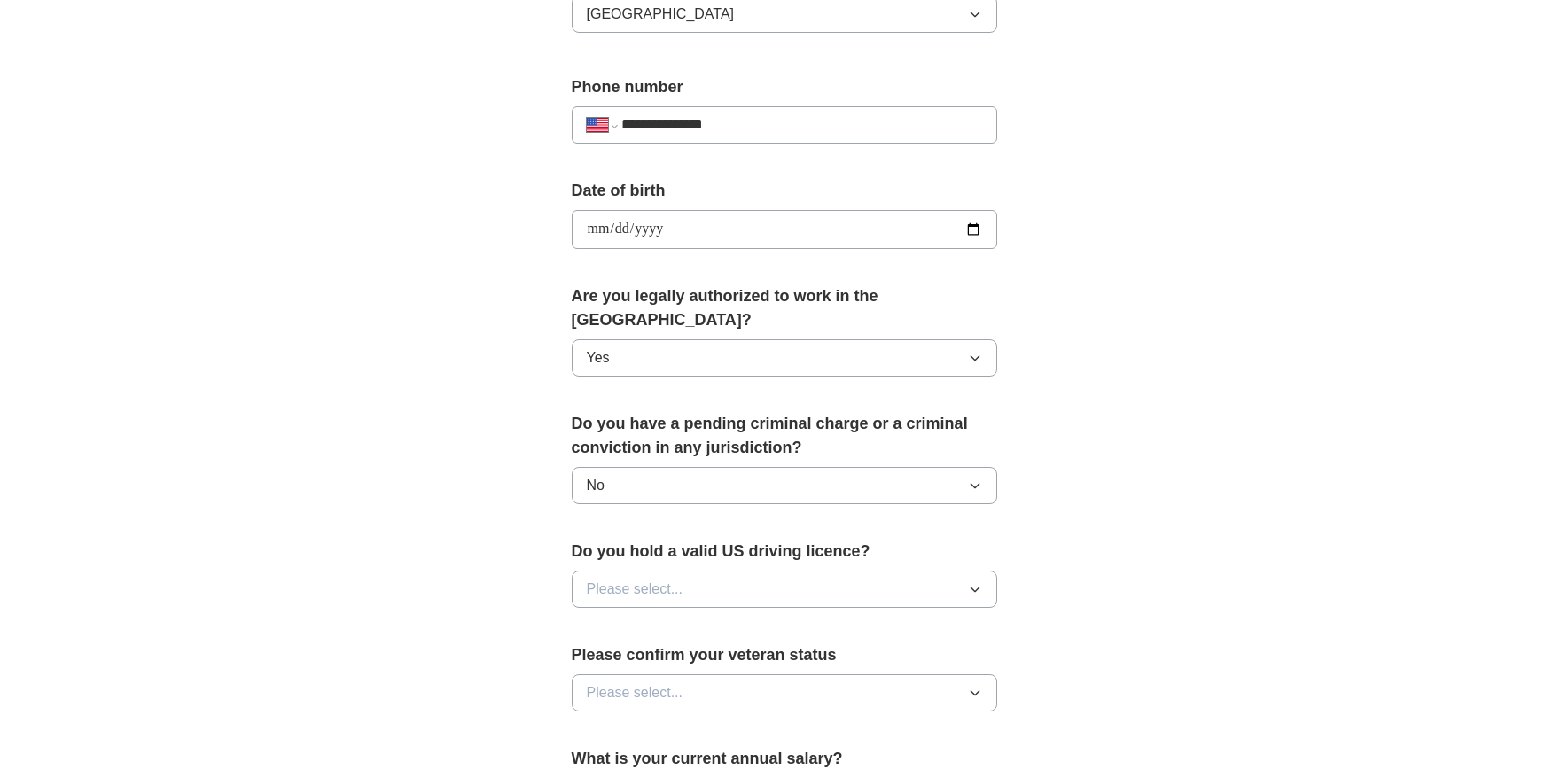
scroll to position [751, 0]
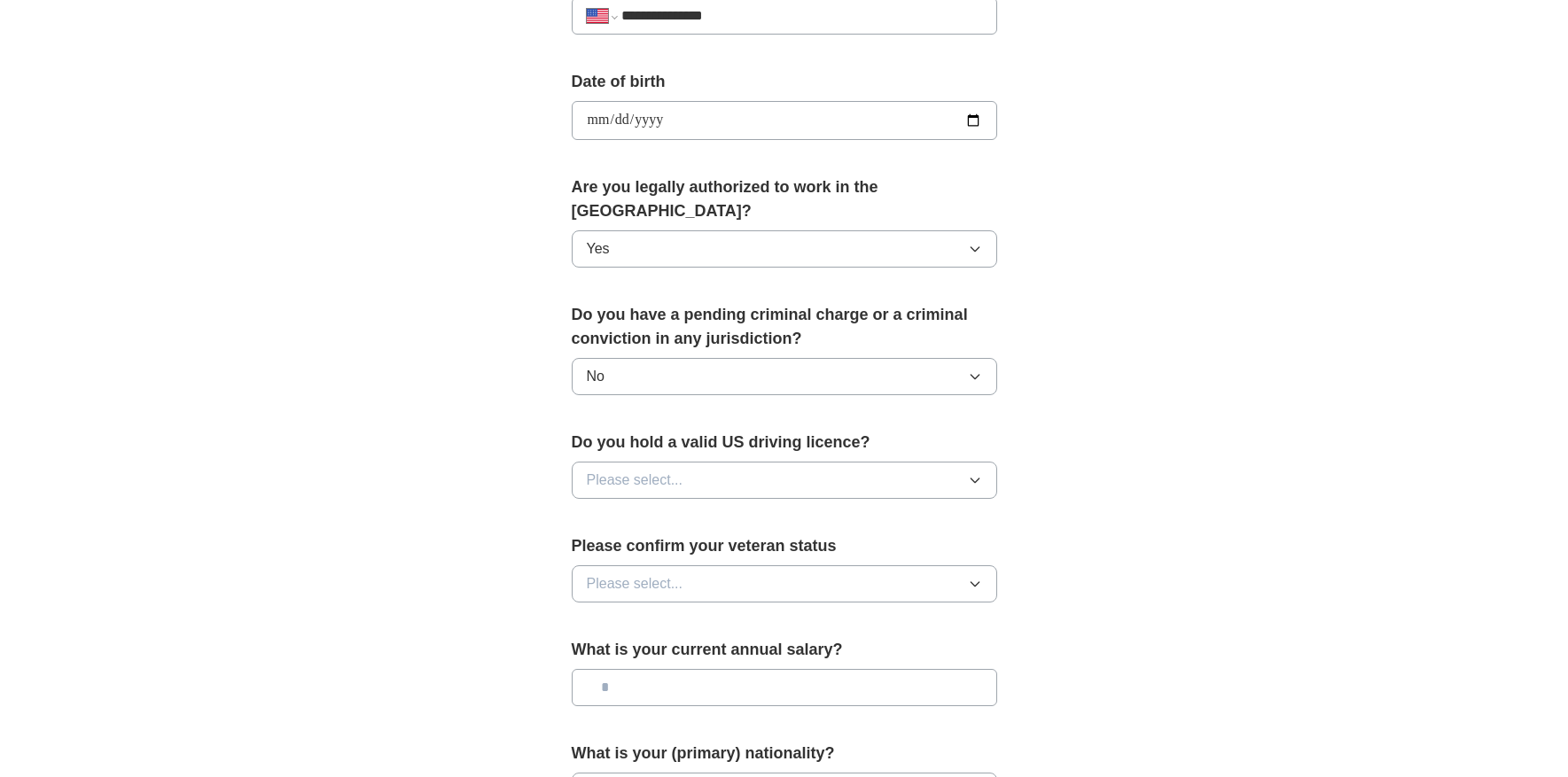
click at [651, 469] on span "Please select..." at bounding box center [634, 480] width 96 height 21
click at [633, 510] on div "Yes" at bounding box center [784, 521] width 395 height 21
click at [637, 573] on span "Please select..." at bounding box center [634, 584] width 96 height 21
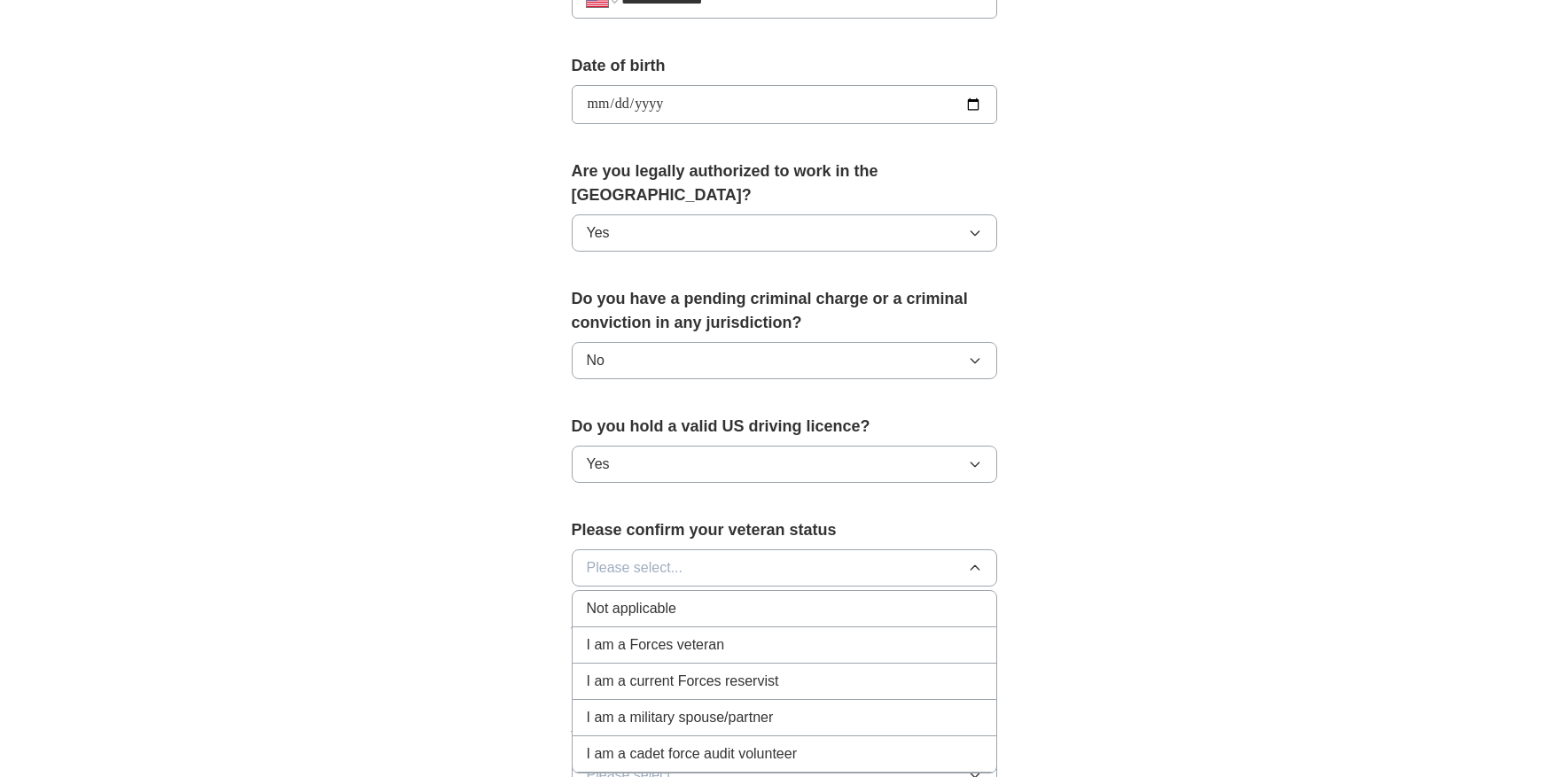
scroll to position [823, 0]
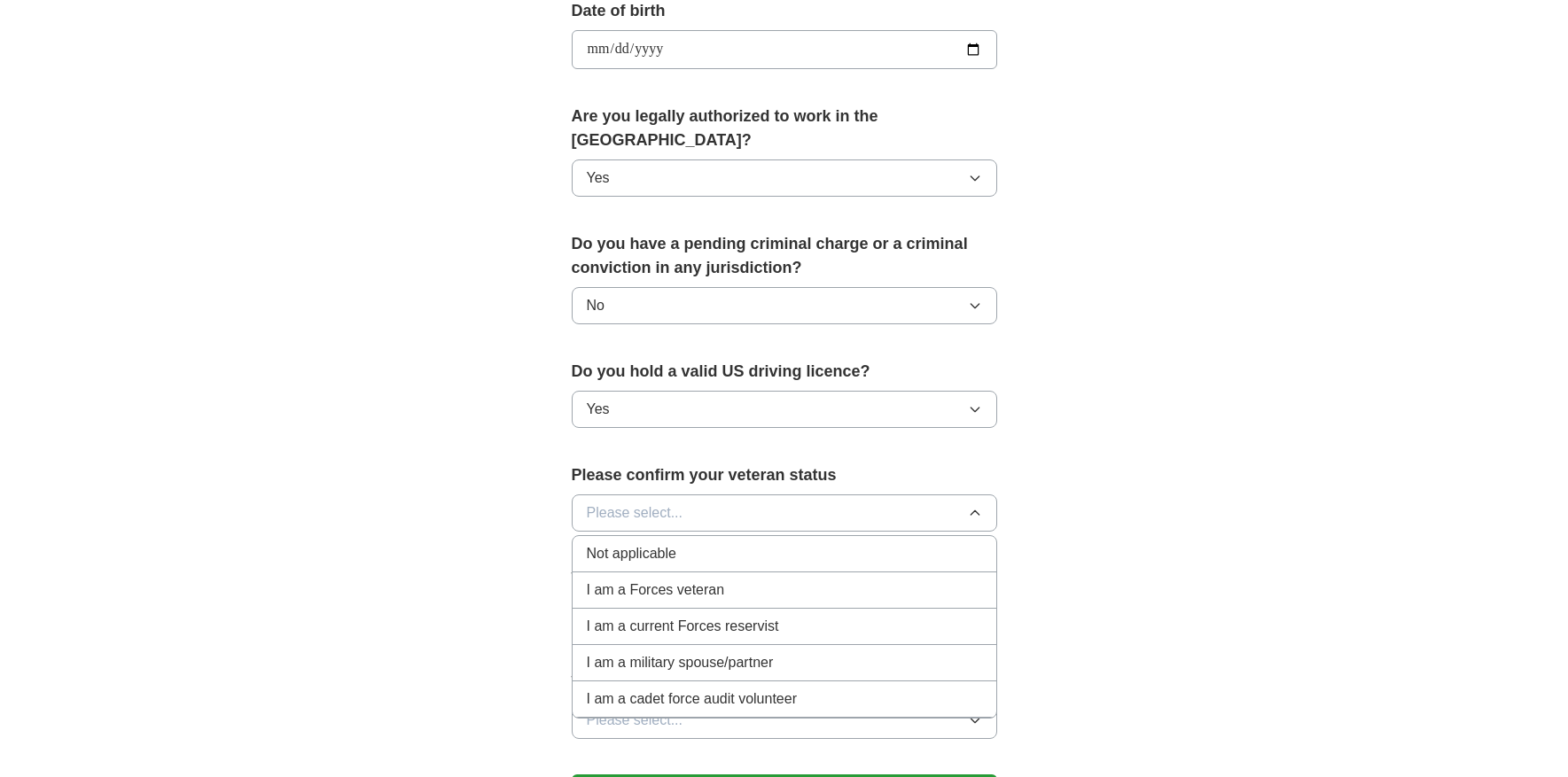
click at [653, 543] on span "Not applicable" at bounding box center [632, 553] width 90 height 21
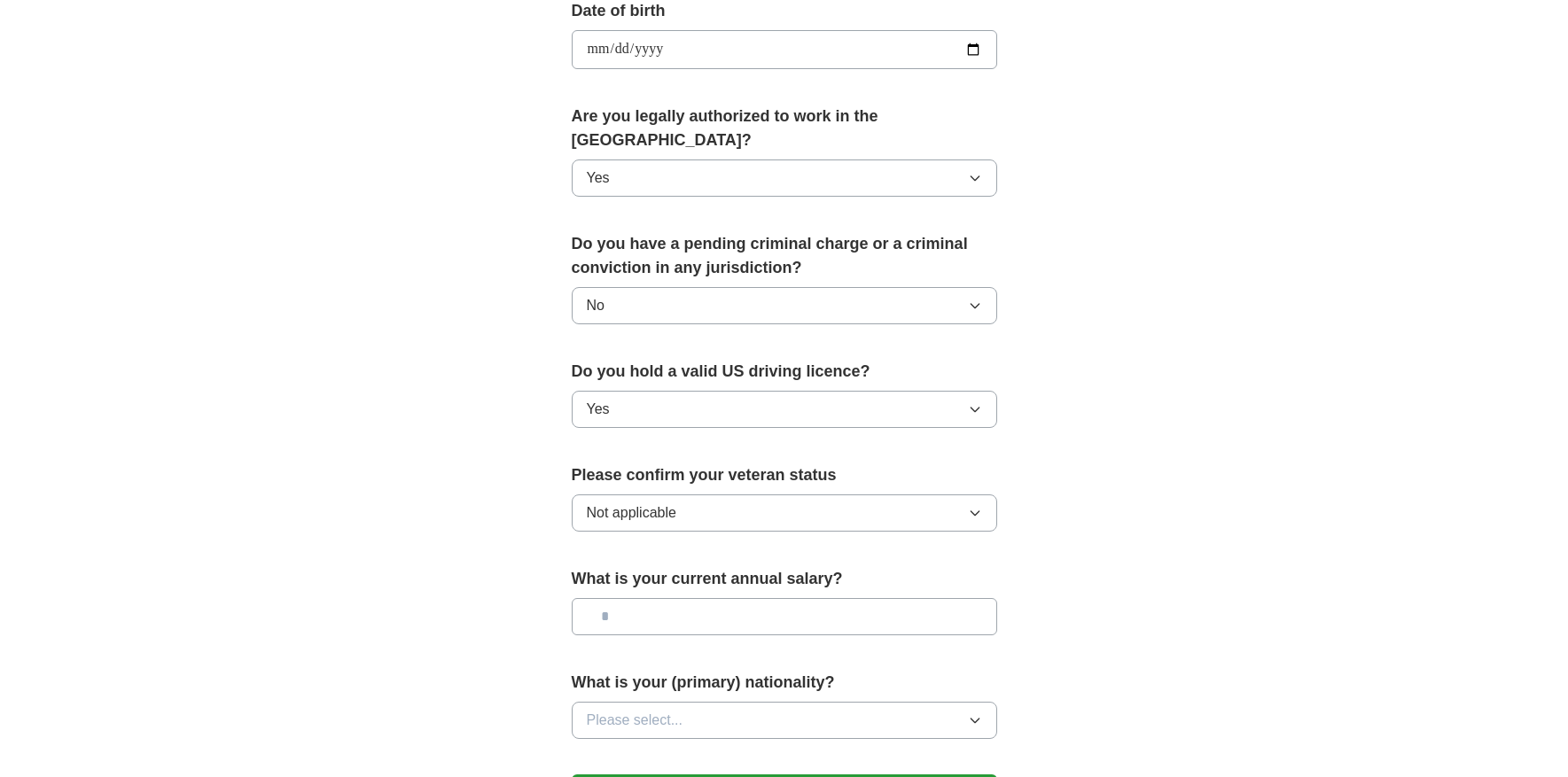
click at [655, 598] on input "text" at bounding box center [784, 616] width 426 height 37
type input "********"
drag, startPoint x: 736, startPoint y: 590, endPoint x: 501, endPoint y: 580, distance: 235.2
click at [572, 598] on input "********" at bounding box center [784, 616] width 426 height 37
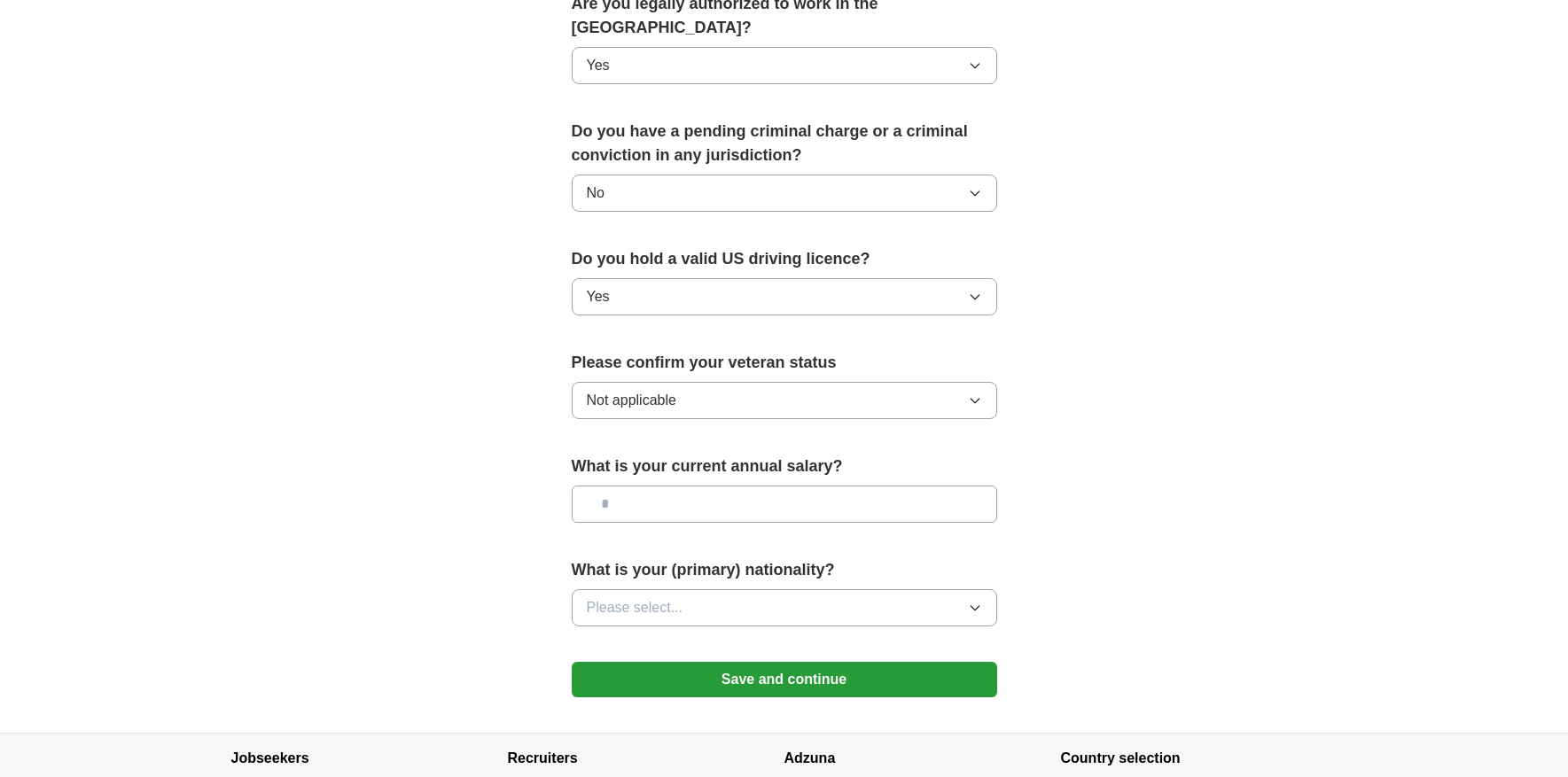
scroll to position [936, 0]
click at [594, 596] on span "Please select..." at bounding box center [634, 607] width 96 height 21
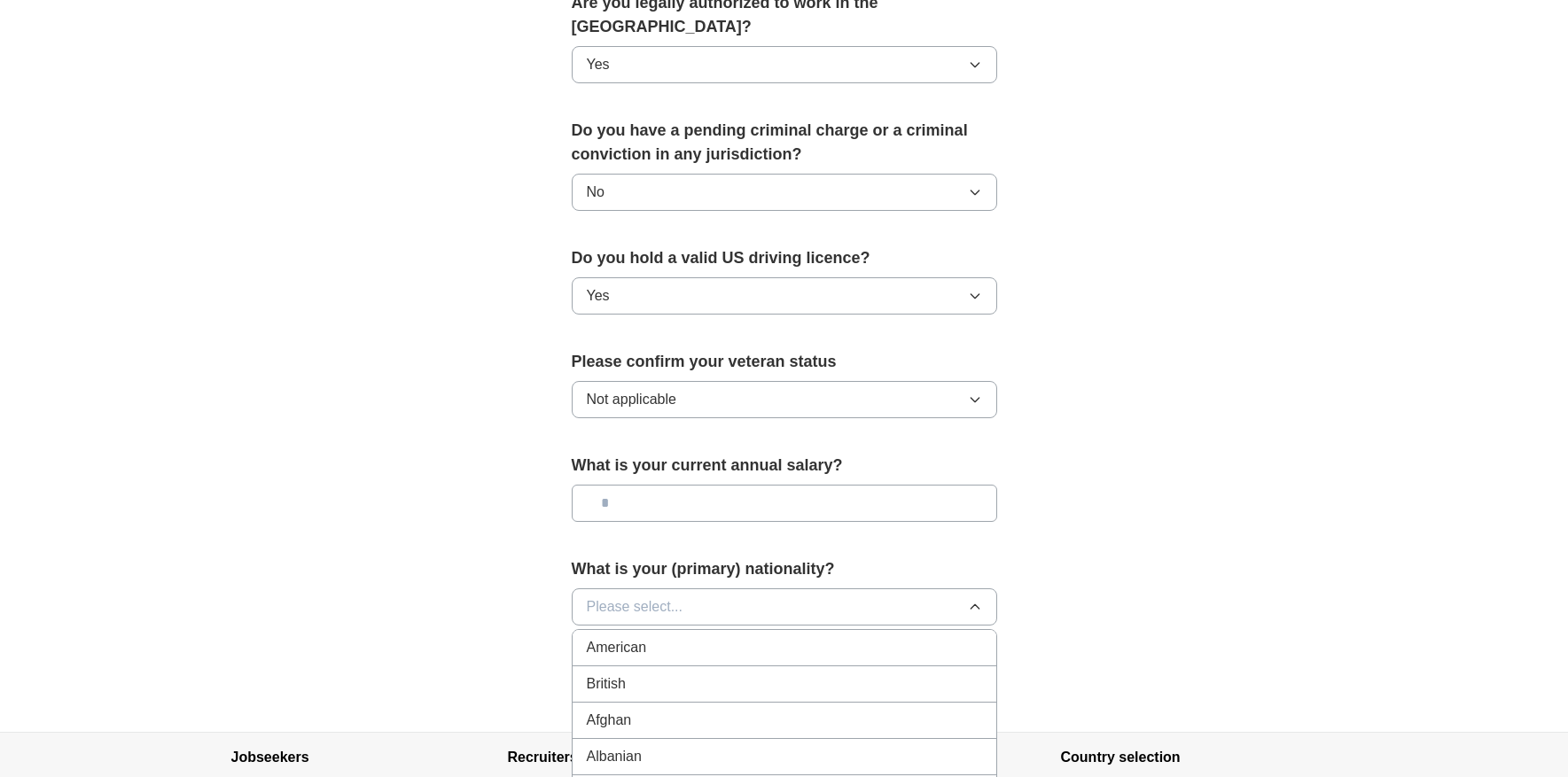
click at [661, 637] on div "American" at bounding box center [784, 648] width 395 height 21
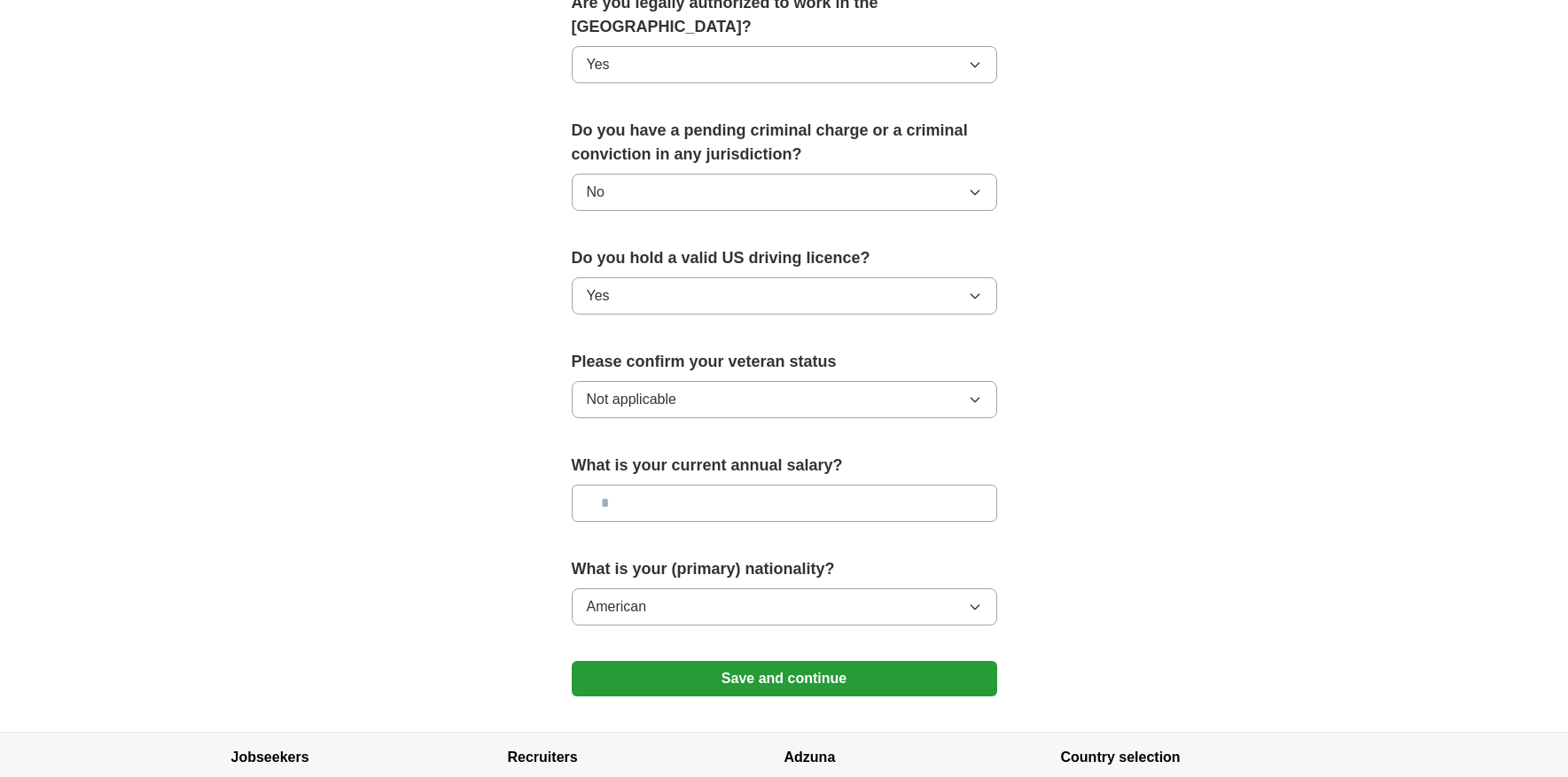
click at [770, 661] on button "Save and continue" at bounding box center [784, 678] width 426 height 35
